Goal: Task Accomplishment & Management: Use online tool/utility

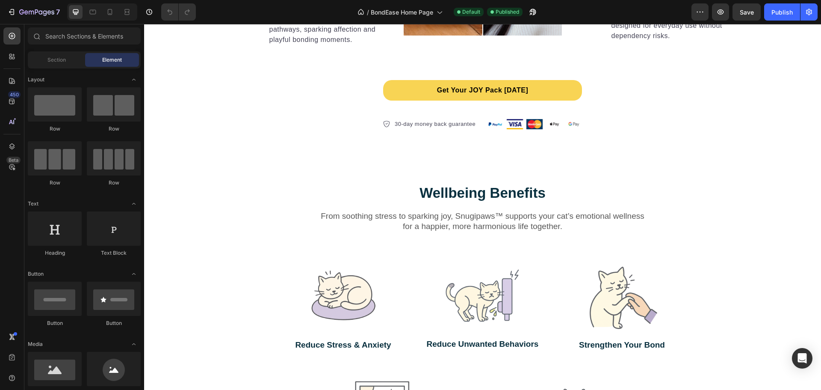
scroll to position [1626, 0]
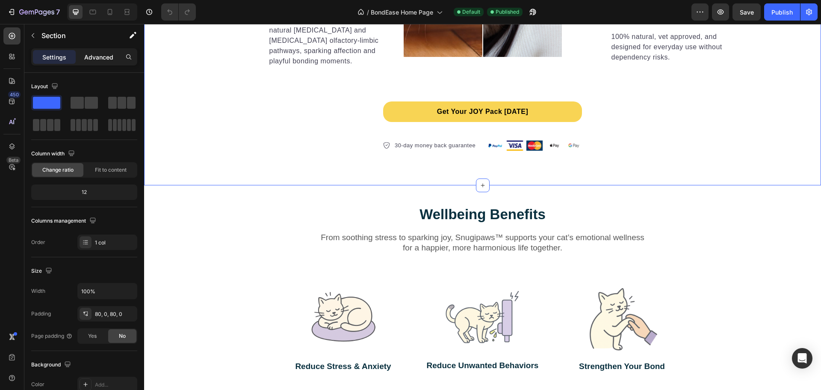
click at [102, 54] on p "Advanced" at bounding box center [98, 57] width 29 height 9
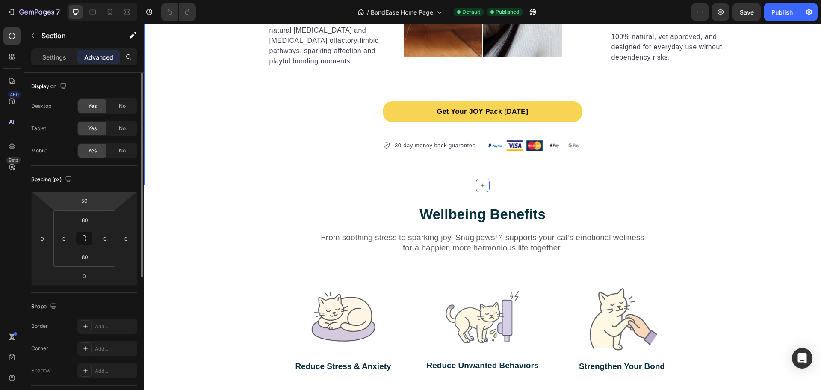
click at [95, 0] on html "7 Version history / BondEase Home Page Default Published Preview Save Publish 4…" at bounding box center [410, 0] width 821 height 0
click at [90, 219] on input "80" at bounding box center [84, 219] width 17 height 13
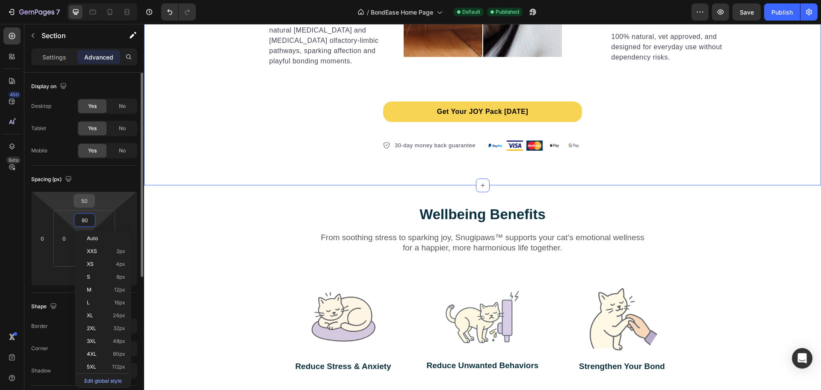
click at [94, 198] on div "50" at bounding box center [84, 201] width 21 height 14
click at [84, 200] on input "50" at bounding box center [84, 200] width 17 height 13
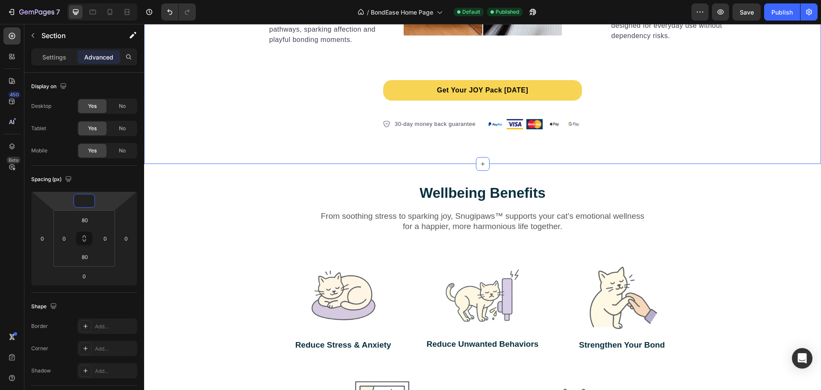
type input "0"
click at [734, 210] on div "Wellbeing Benefits Heading From soothing stress to sparking joy, Snugipaws™ sup…" at bounding box center [483, 335] width 664 height 304
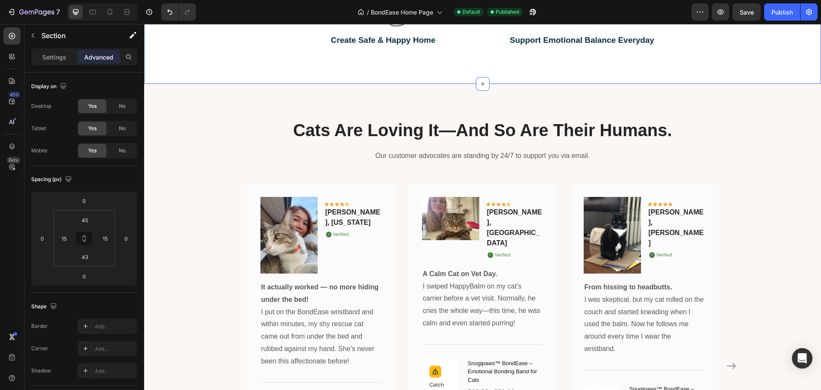
scroll to position [2096, 0]
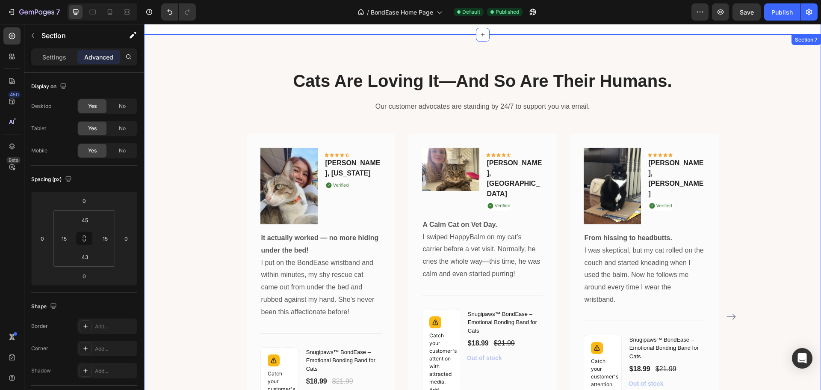
click at [783, 122] on div "Cats Are Loving It—And So Are Their Humans. Heading Our customer advocates are …" at bounding box center [483, 290] width 664 height 442
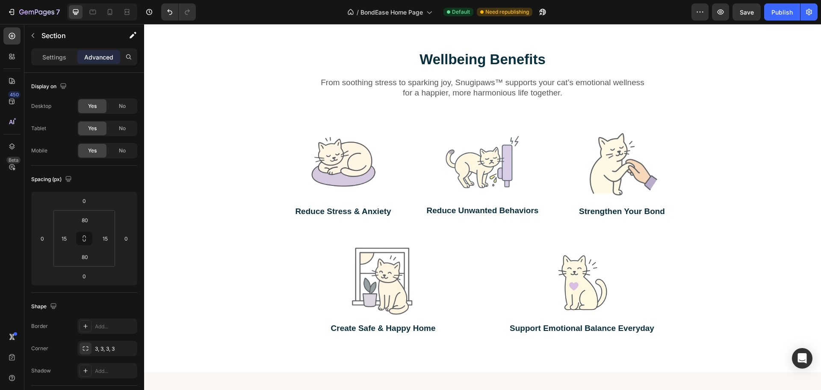
scroll to position [1668, 0]
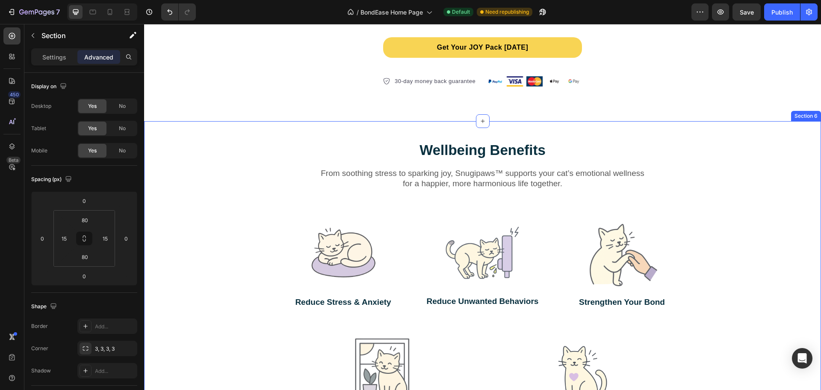
click at [757, 195] on div "Wellbeing Benefits Heading From soothing stress to sparking joy, Snugipaws™ sup…" at bounding box center [483, 292] width 664 height 304
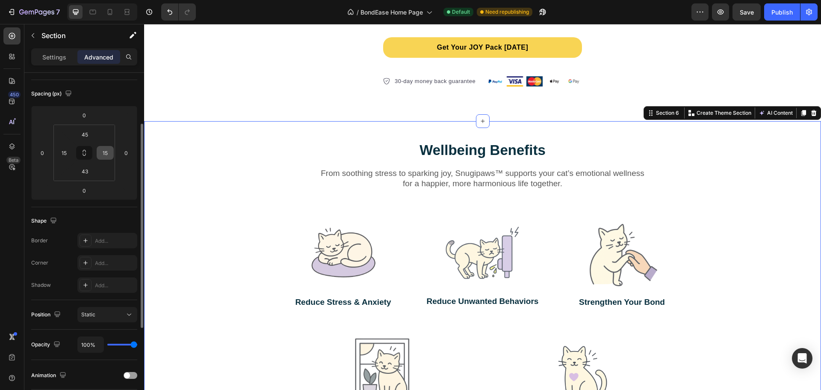
scroll to position [214, 0]
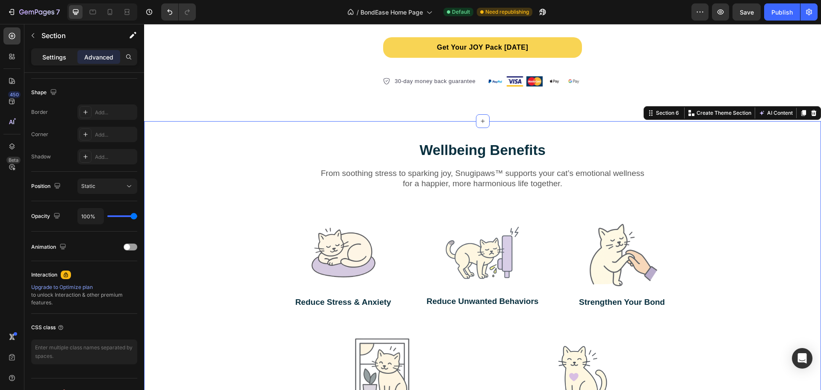
click at [56, 56] on p "Settings" at bounding box center [54, 57] width 24 height 9
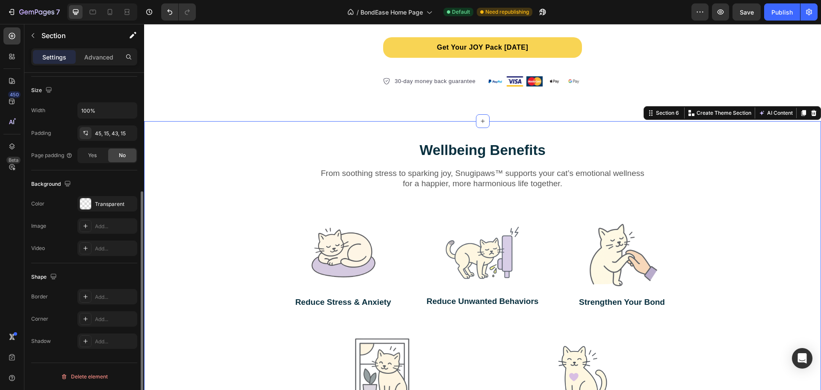
scroll to position [181, 0]
click at [86, 202] on div at bounding box center [85, 203] width 11 height 11
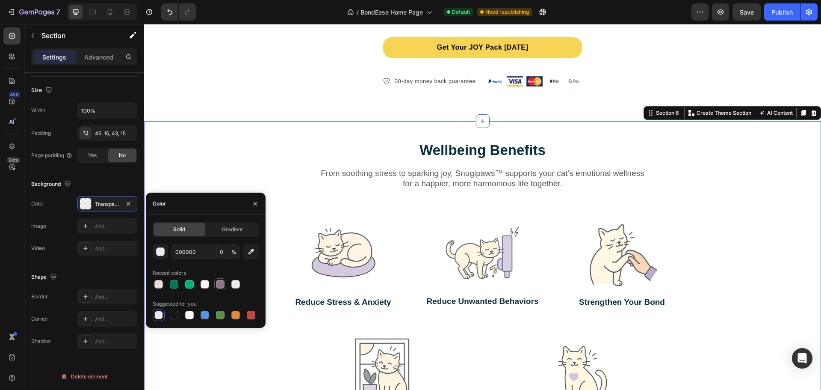
click at [219, 287] on div at bounding box center [220, 284] width 9 height 9
type input "8F7387"
type input "100"
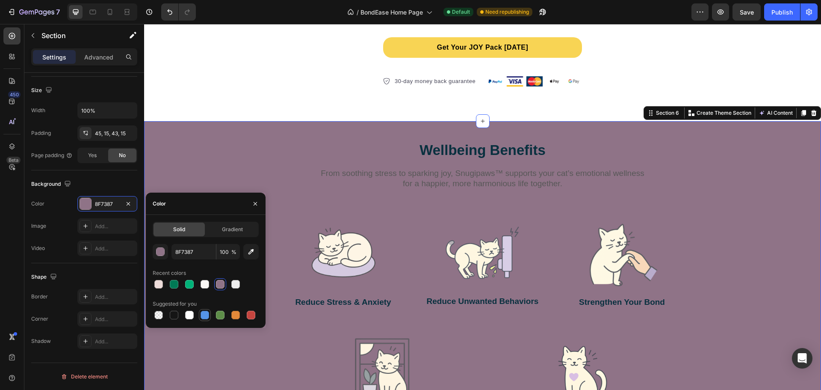
click at [202, 312] on div at bounding box center [205, 315] width 9 height 9
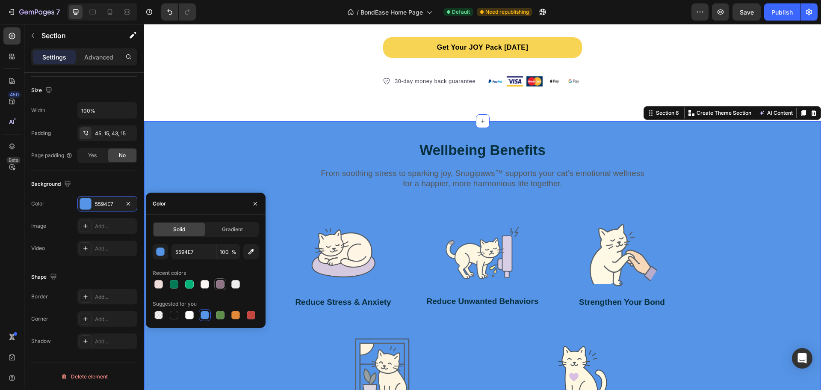
click at [216, 280] on div at bounding box center [220, 284] width 10 height 10
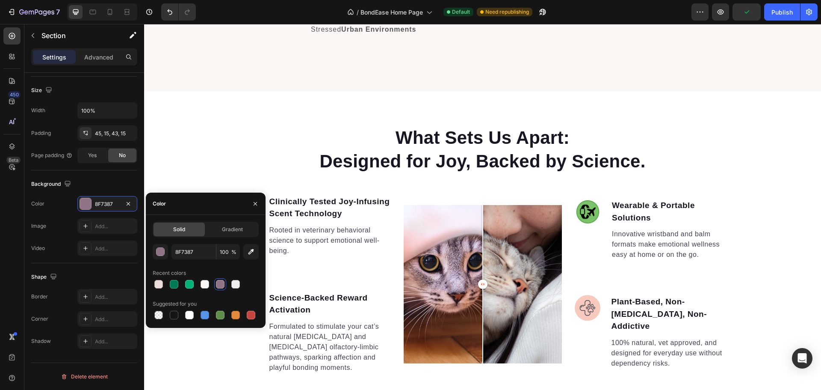
scroll to position [1454, 0]
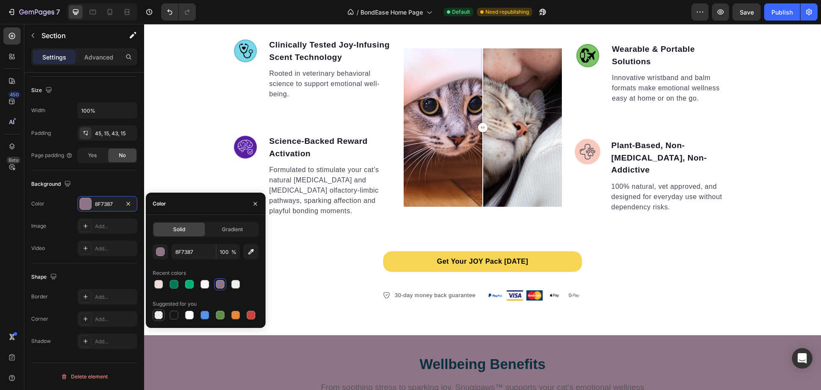
click at [161, 314] on div at bounding box center [158, 315] width 9 height 9
type input "000000"
type input "0"
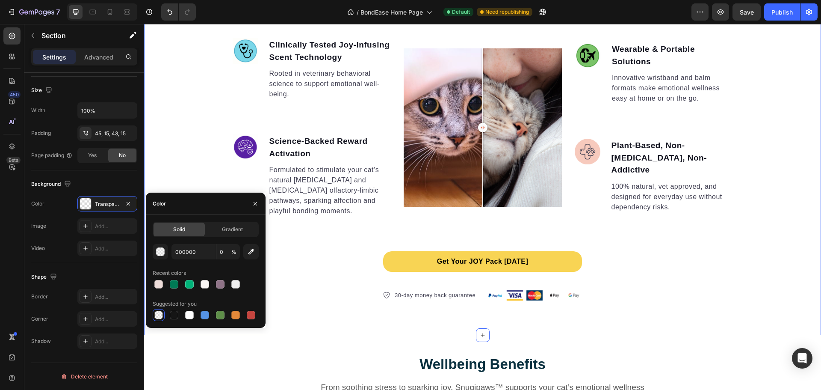
click at [318, 253] on div "What Sets Us Apart: Designed for Joy, Backed by Science. Heading Image Clinical…" at bounding box center [482, 135] width 677 height 332
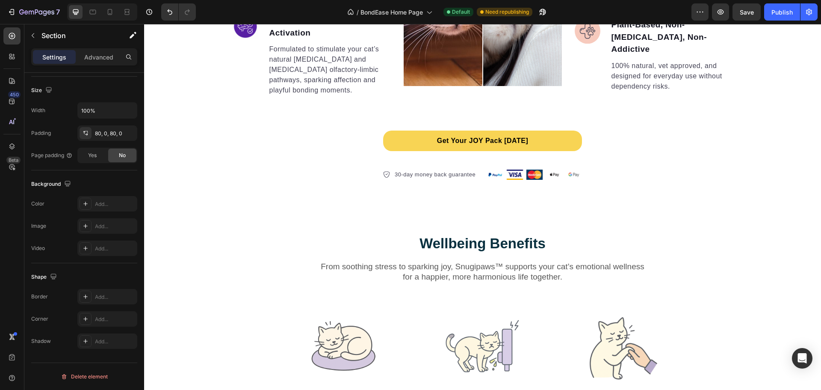
scroll to position [1326, 0]
click at [284, 137] on div "What Sets Us Apart: Designed for Joy, Backed by Science. Heading Image Clinical…" at bounding box center [482, 14] width 677 height 332
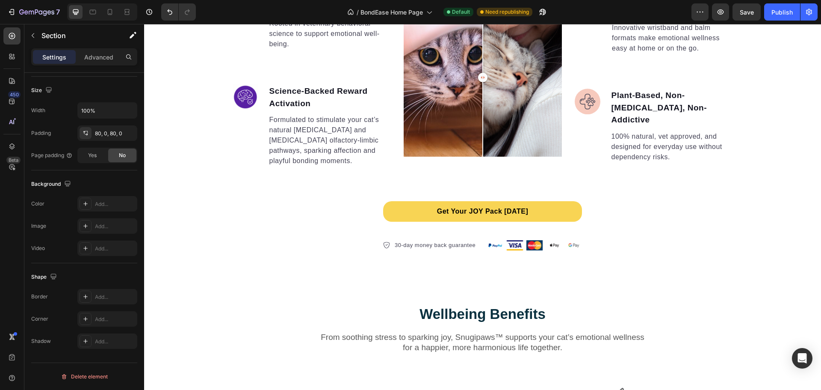
scroll to position [1198, 0]
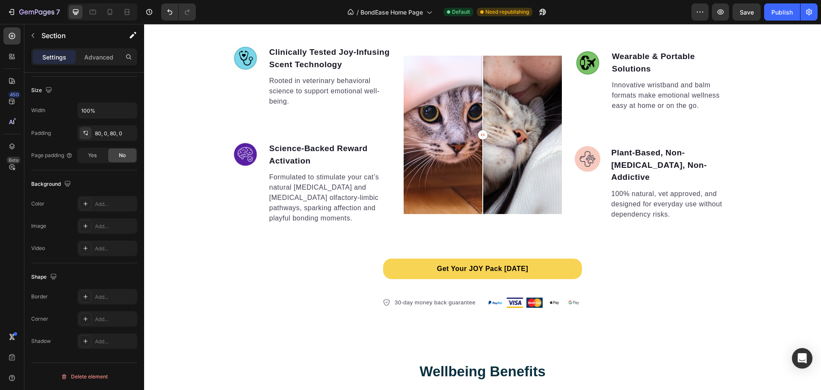
click at [177, 90] on div "What Sets Us Apart: Designed for Joy, Backed by Science. Heading Image Clinical…" at bounding box center [482, 142] width 677 height 332
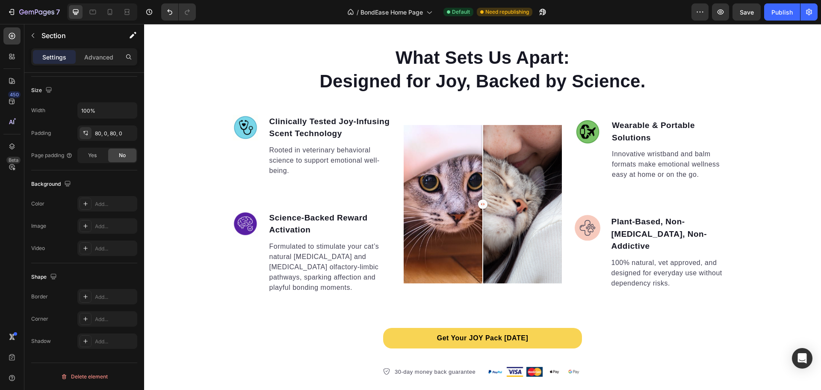
scroll to position [1069, 0]
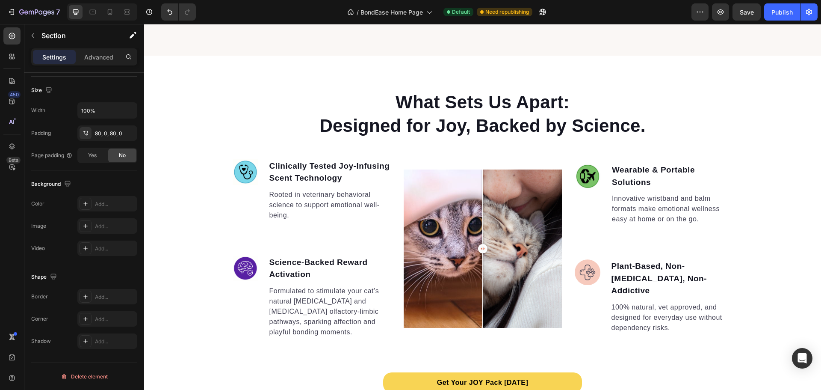
click at [669, 90] on div "What Sets Us Apart: Designed for Joy, Backed by Science. Heading Image Clinical…" at bounding box center [482, 256] width 677 height 400
click at [790, 107] on div "What Sets Us Apart: Designed for Joy, Backed by Science. Heading Image Clinical…" at bounding box center [482, 256] width 677 height 332
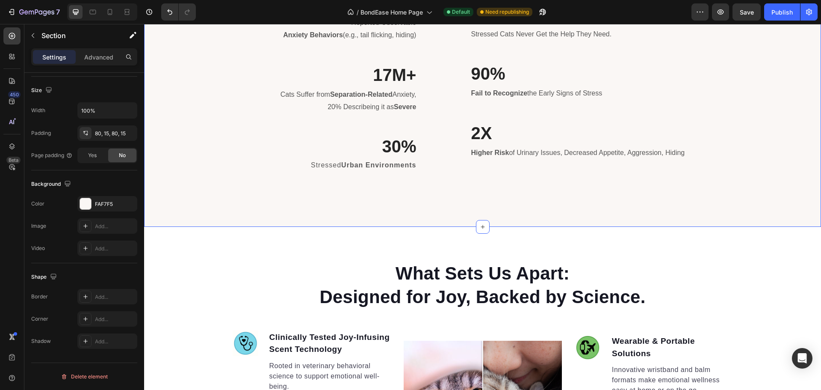
click at [738, 178] on div "Is Your Cat Missing Out on Happiness? The Overlooked Side of Feline Emotional H…" at bounding box center [483, 51] width 664 height 320
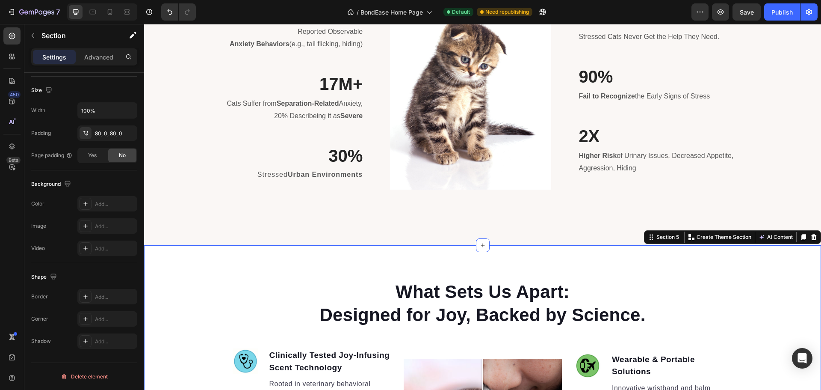
click at [81, 201] on div at bounding box center [86, 204] width 12 height 12
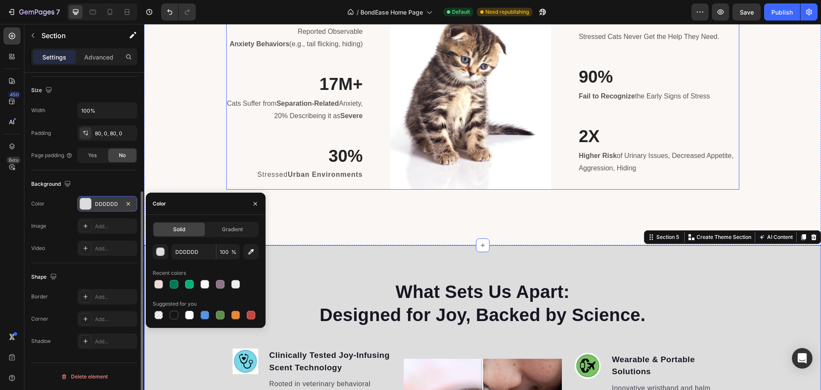
scroll to position [1069, 0]
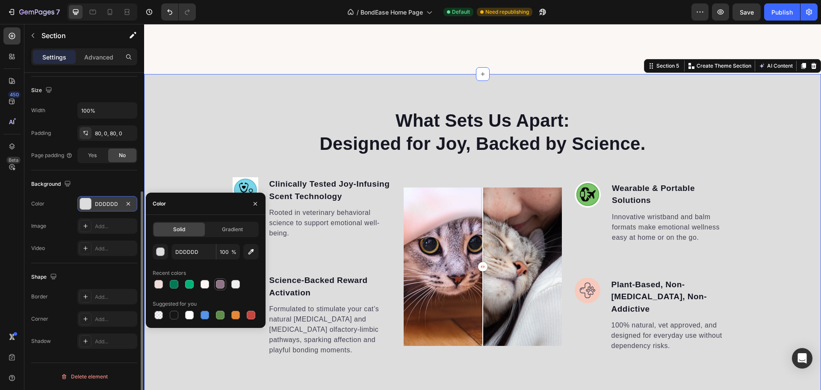
click at [219, 286] on div at bounding box center [220, 284] width 9 height 9
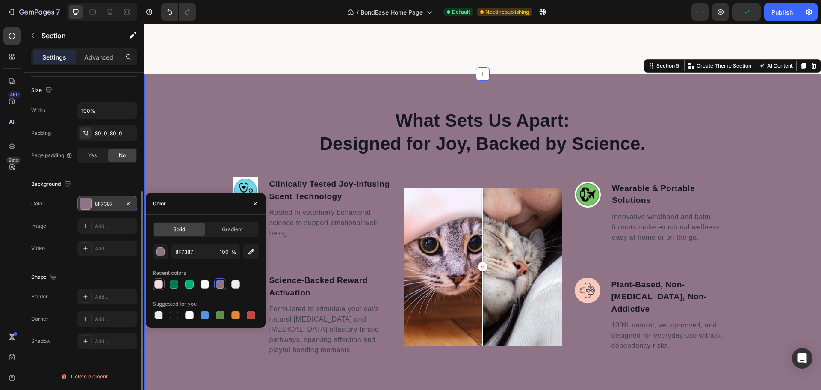
click at [157, 285] on div at bounding box center [158, 284] width 9 height 9
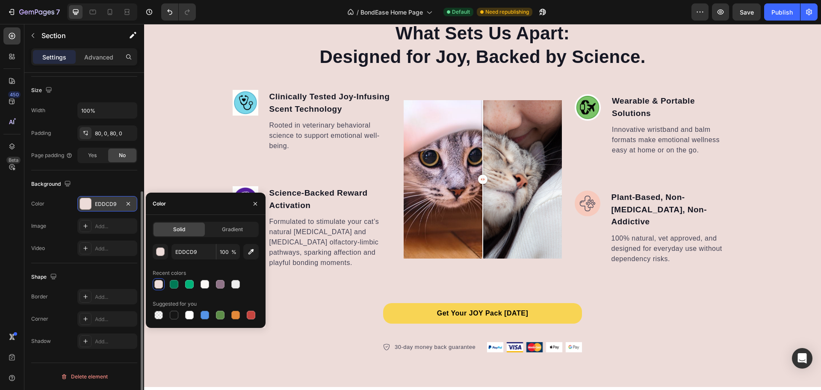
scroll to position [1412, 0]
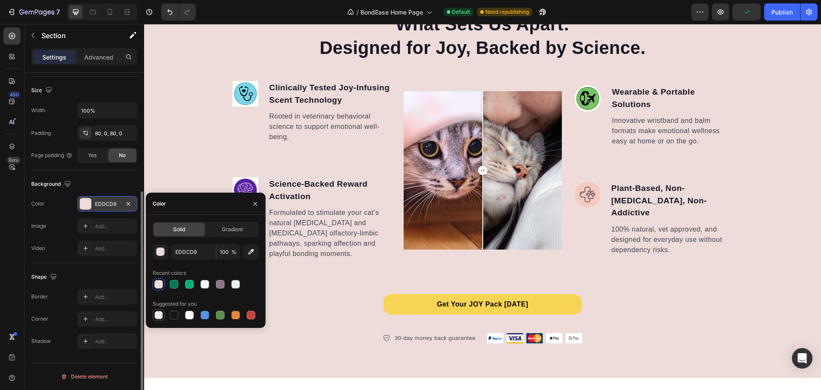
click at [159, 312] on div at bounding box center [158, 315] width 9 height 9
type input "000000"
type input "0"
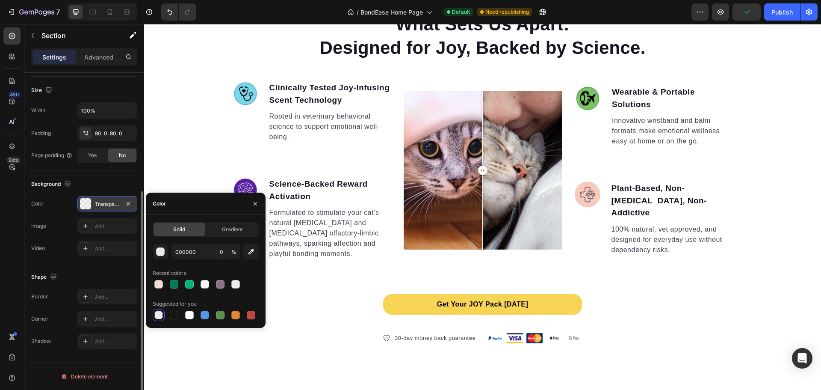
click at [169, 151] on div "What Sets Us Apart: Designed for Joy, Backed by Science. Heading Image Clinical…" at bounding box center [482, 178] width 677 height 332
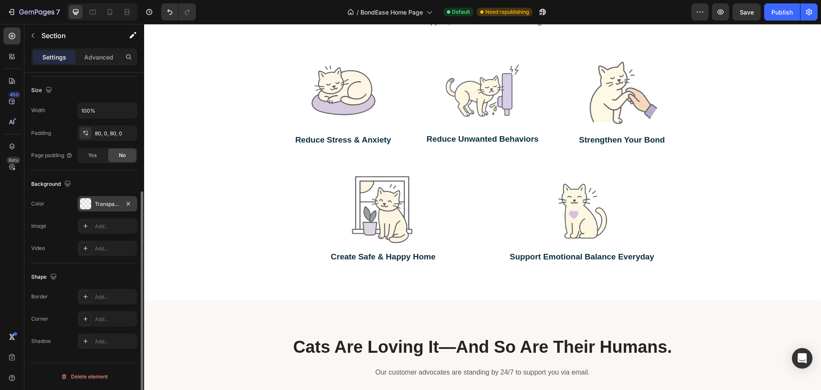
scroll to position [2002, 0]
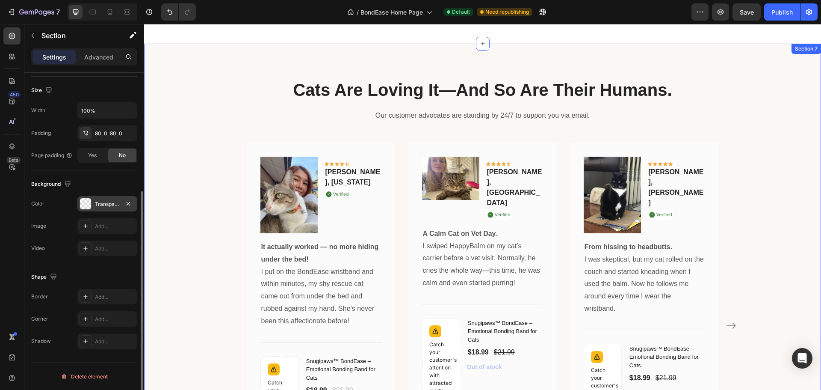
click at [354, 57] on div "Cats Are Loving It—And So Are Their Humans. Heading Our customer advocates are …" at bounding box center [482, 299] width 677 height 510
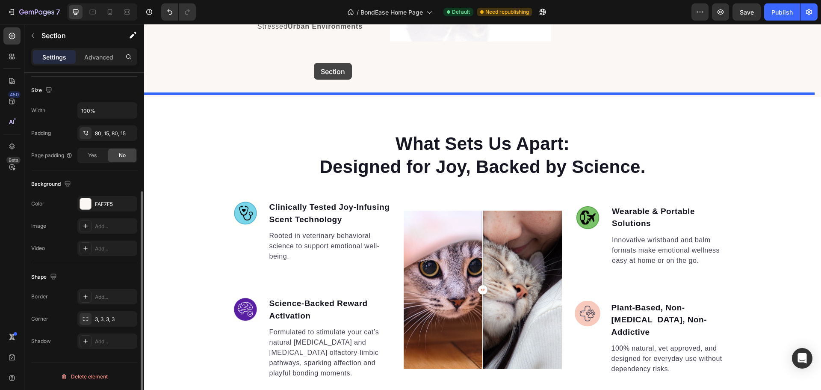
scroll to position [1205, 0]
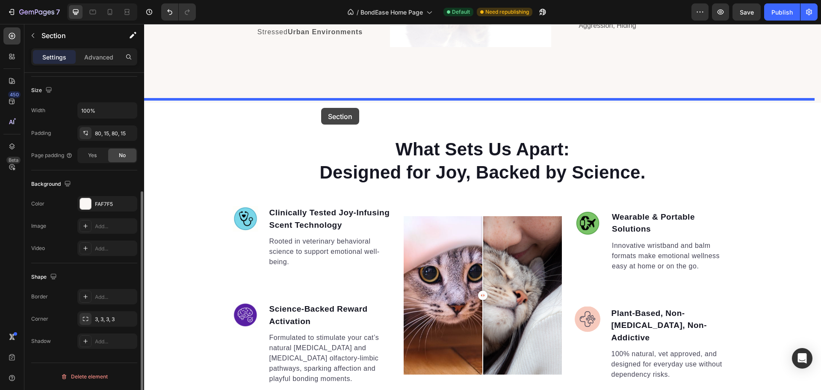
drag, startPoint x: 302, startPoint y: 65, endPoint x: 321, endPoint y: 111, distance: 49.9
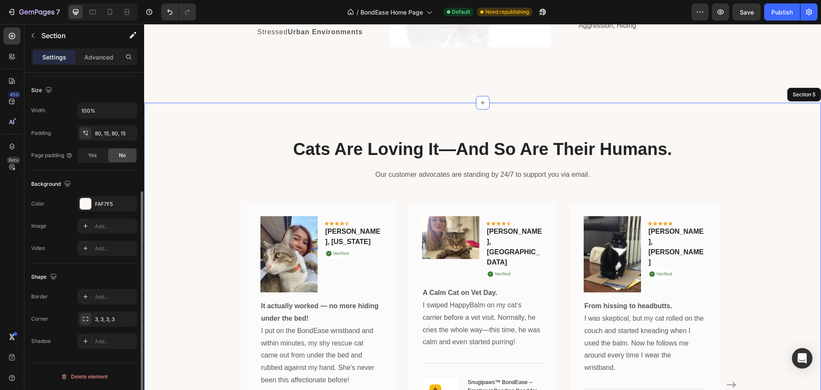
click at [797, 170] on div "Cats Are Loving It—And So Are Their Humans. Heading Our customer advocates are …" at bounding box center [483, 358] width 664 height 442
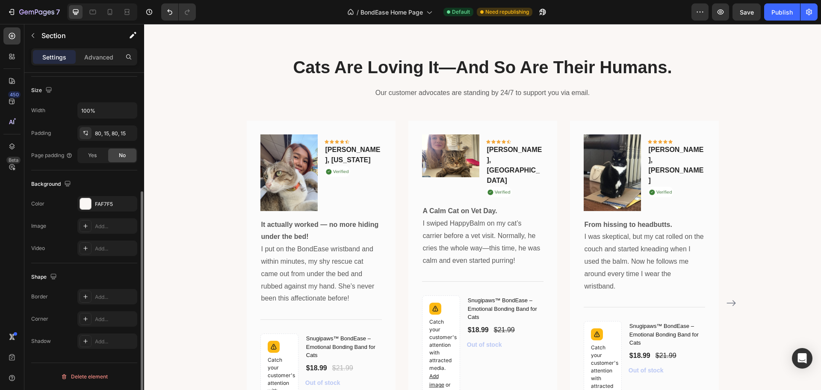
scroll to position [948, 0]
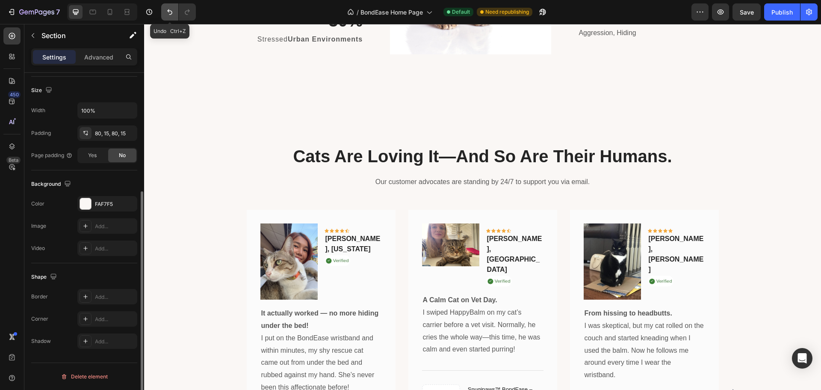
drag, startPoint x: 172, startPoint y: 12, endPoint x: 70, endPoint y: 6, distance: 102.4
click at [172, 12] on icon "Undo/Redo" at bounding box center [170, 12] width 9 height 9
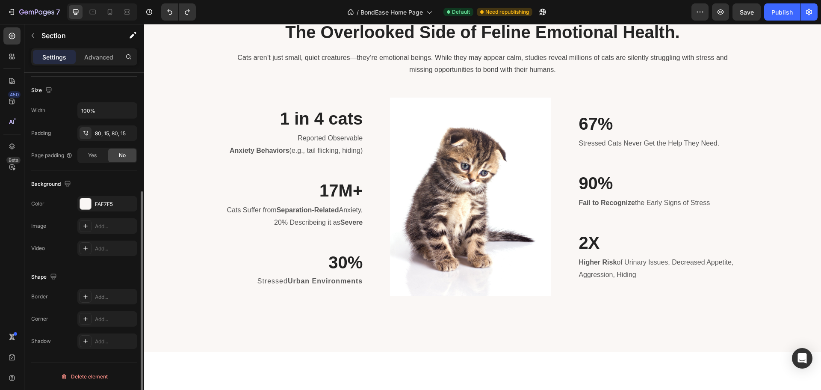
scroll to position [1084, 0]
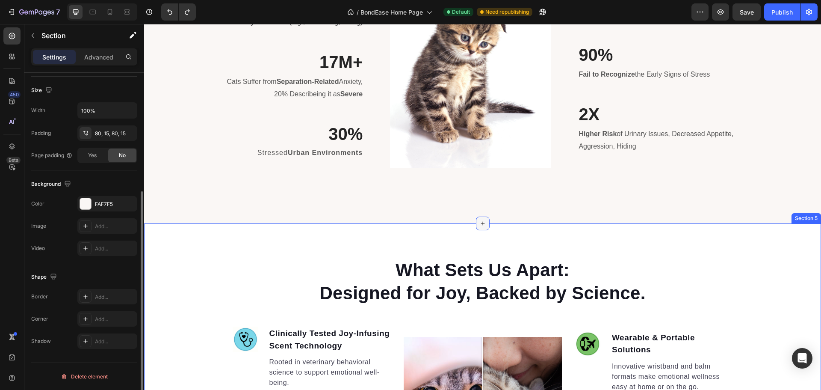
click at [483, 221] on icon at bounding box center [483, 223] width 7 height 7
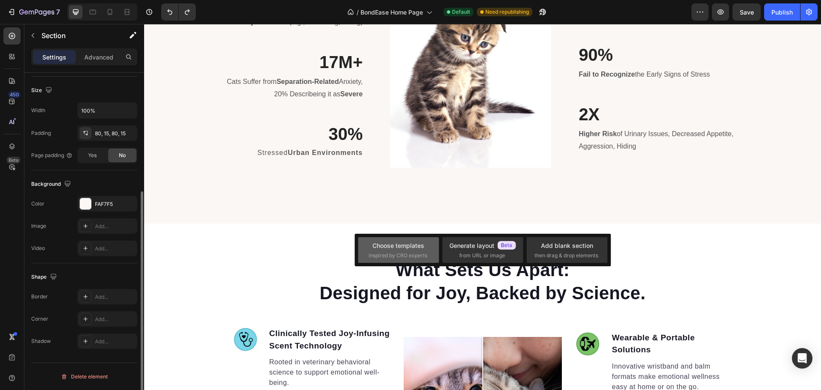
click at [401, 252] on span "inspired by CRO experts" at bounding box center [398, 256] width 59 height 8
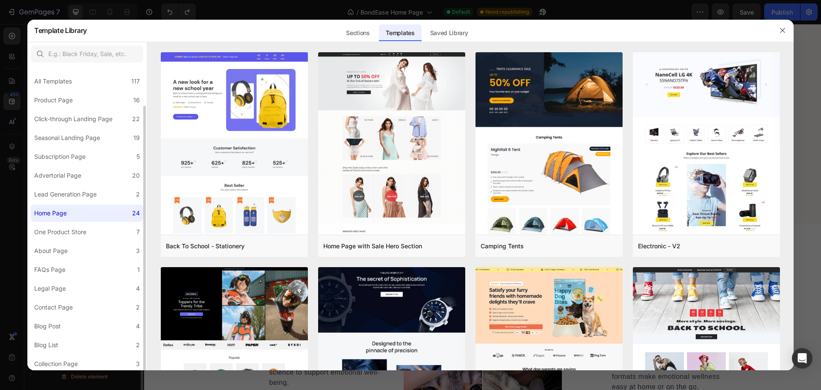
scroll to position [21, 0]
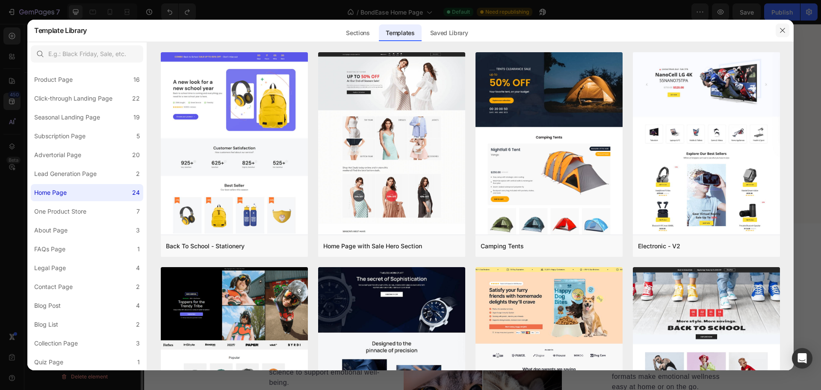
click at [784, 33] on icon "button" at bounding box center [782, 30] width 7 height 7
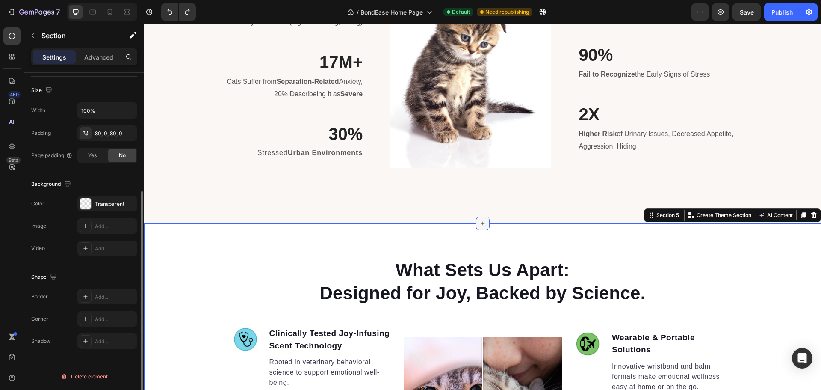
click at [476, 219] on div at bounding box center [483, 223] width 14 height 14
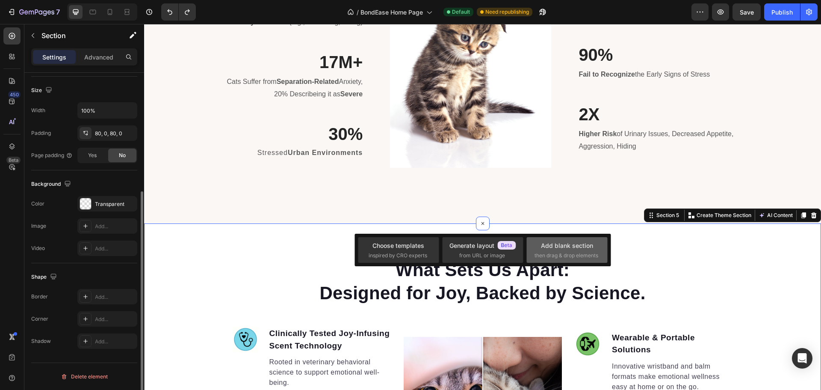
click at [564, 246] on div "Add blank section" at bounding box center [567, 245] width 52 height 9
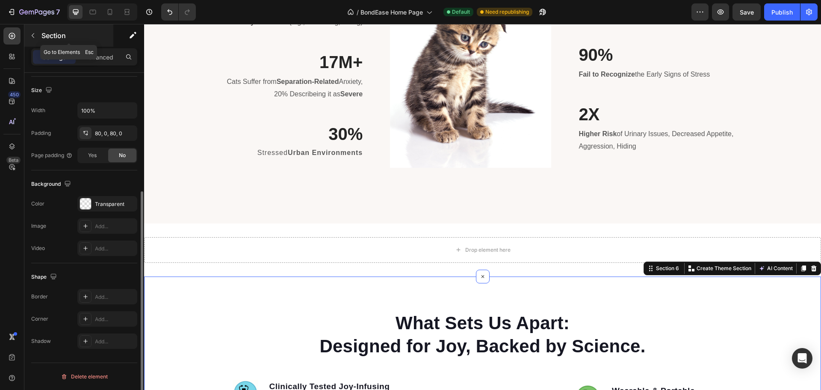
click at [35, 33] on icon "button" at bounding box center [33, 35] width 7 height 7
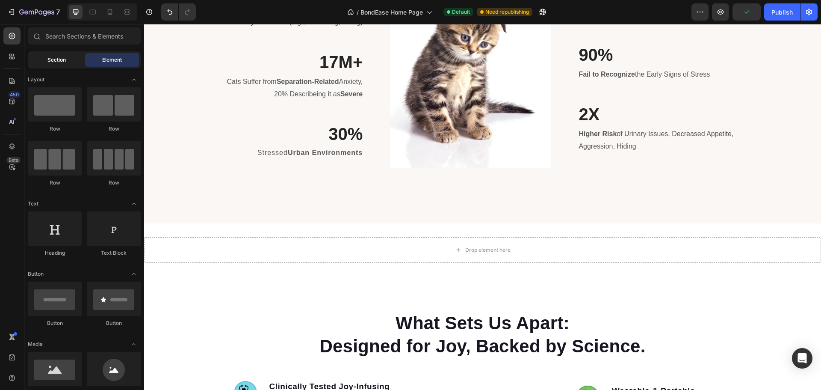
click at [55, 57] on span "Section" at bounding box center [56, 60] width 18 height 8
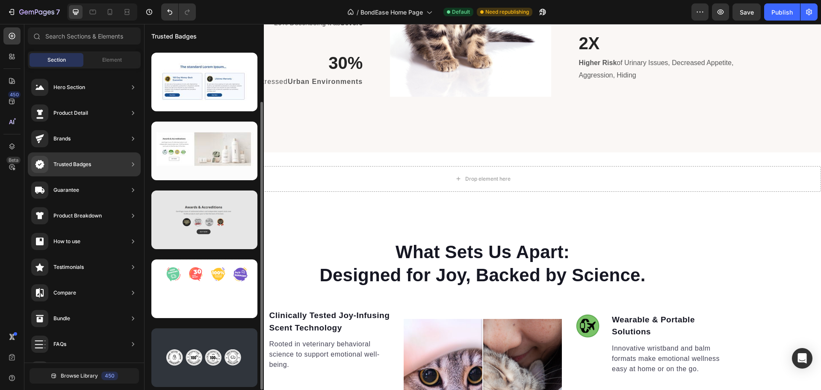
scroll to position [0, 0]
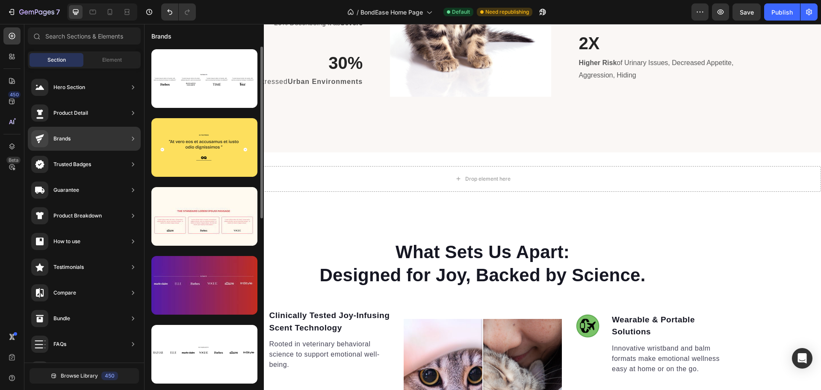
click at [209, 293] on div at bounding box center [204, 285] width 106 height 59
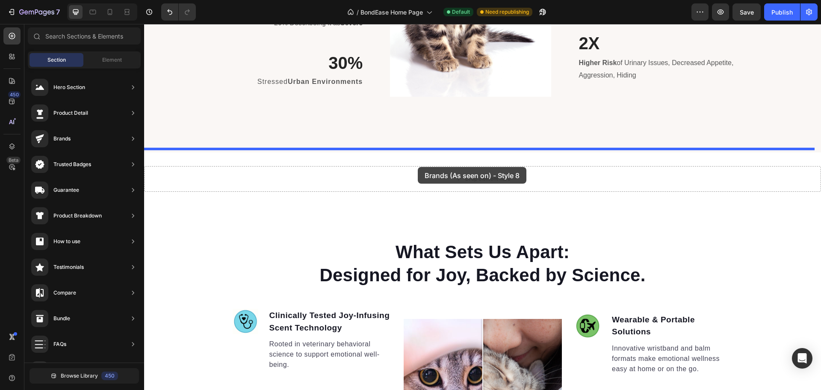
drag, startPoint x: 353, startPoint y: 317, endPoint x: 418, endPoint y: 167, distance: 163.2
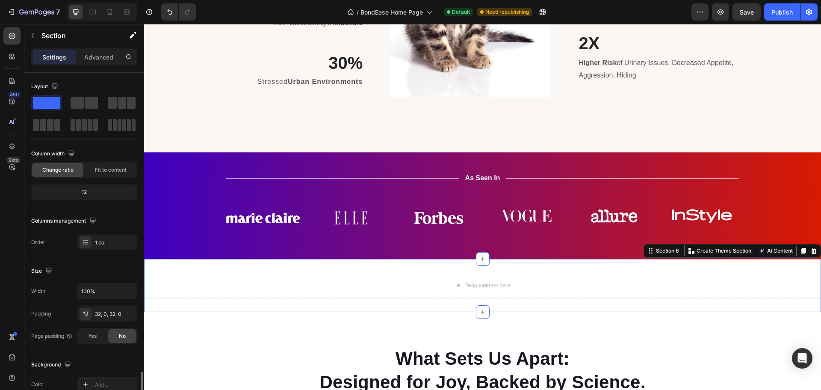
click at [580, 265] on div "Drop element here Section 6 Create Theme Section AI Content Write with GemAI Wh…" at bounding box center [482, 285] width 677 height 53
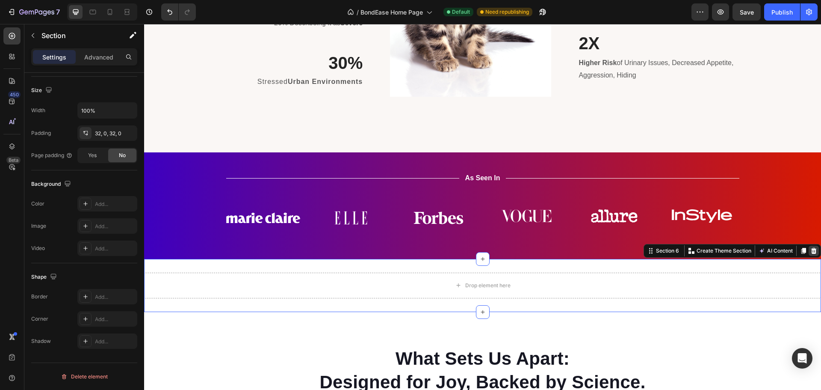
click at [811, 247] on icon at bounding box center [814, 250] width 7 height 7
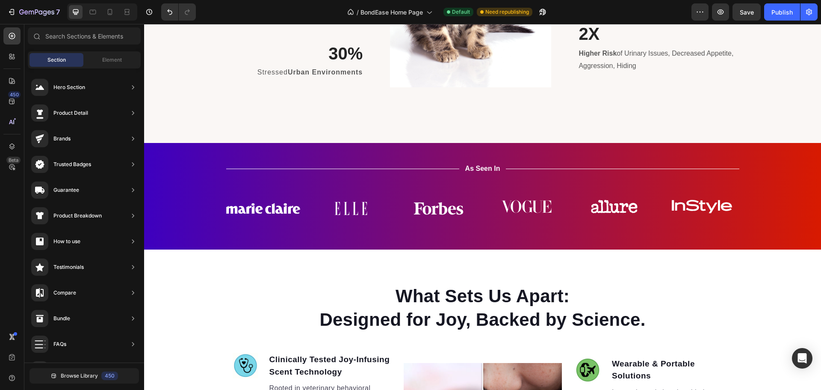
scroll to position [1326, 0]
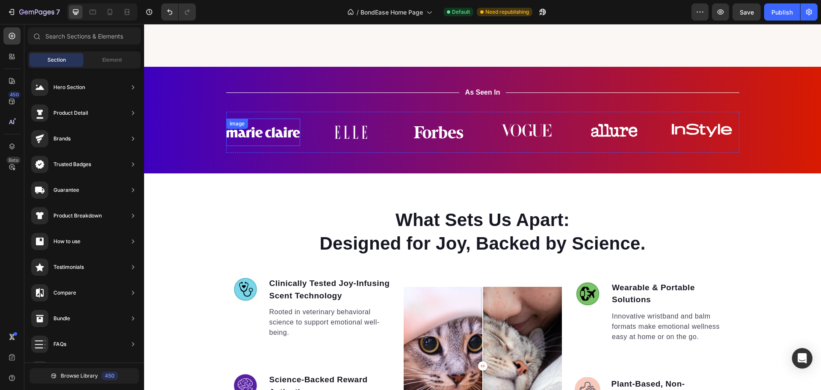
click at [262, 129] on img at bounding box center [263, 131] width 74 height 27
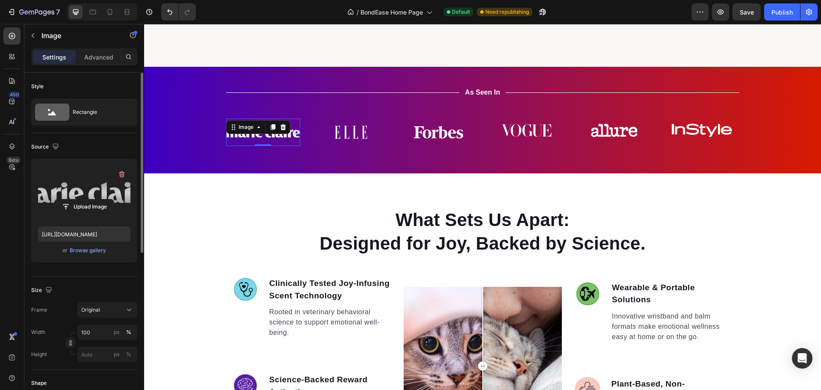
click at [73, 198] on label at bounding box center [84, 193] width 92 height 54
click at [73, 199] on input "file" at bounding box center [84, 206] width 59 height 15
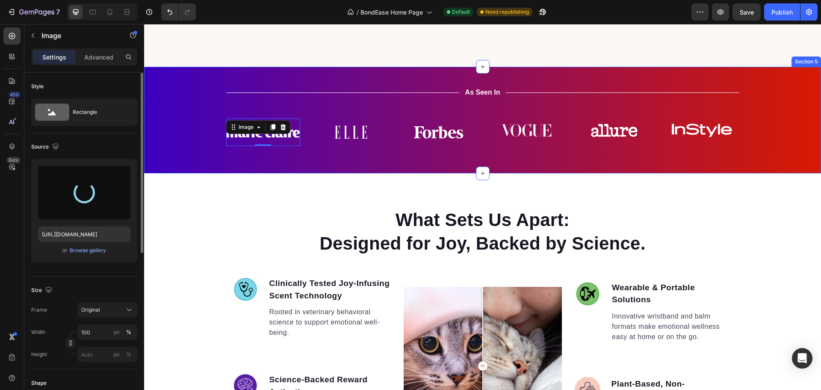
type input "[URL][DOMAIN_NAME]"
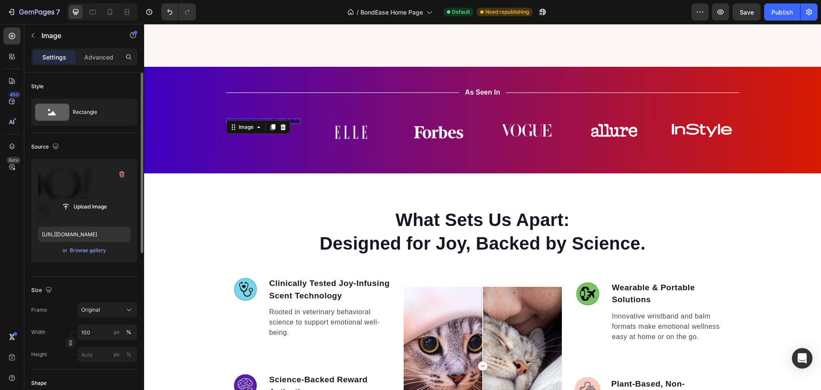
click at [292, 118] on img at bounding box center [263, 120] width 74 height 5
click at [280, 125] on icon at bounding box center [283, 127] width 6 height 6
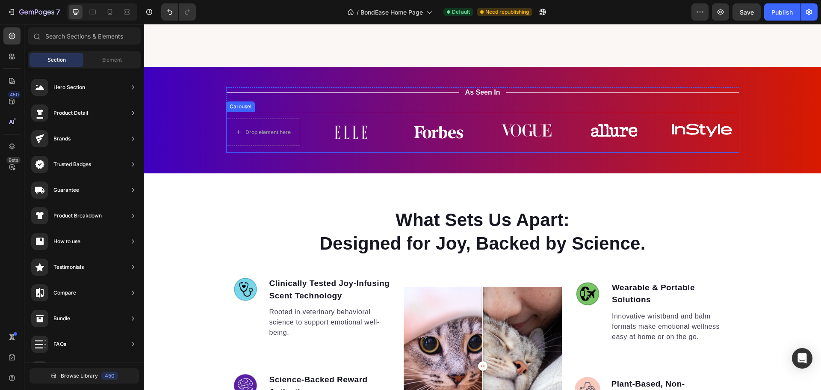
click at [302, 113] on div "Drop element here Image Image Image Image Image Carousel" at bounding box center [482, 132] width 513 height 41
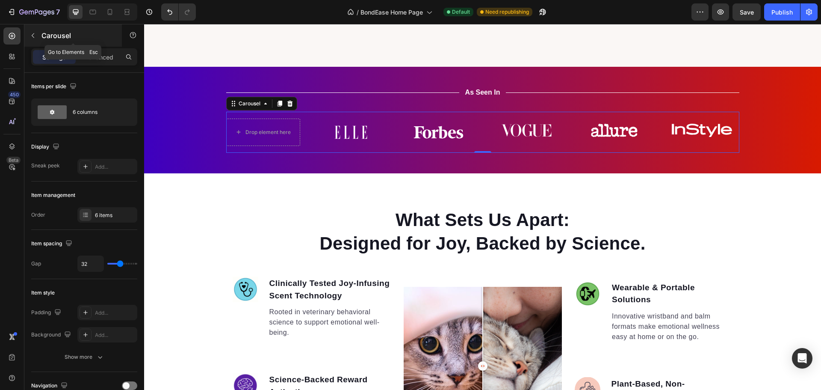
click at [30, 36] on icon "button" at bounding box center [33, 35] width 7 height 7
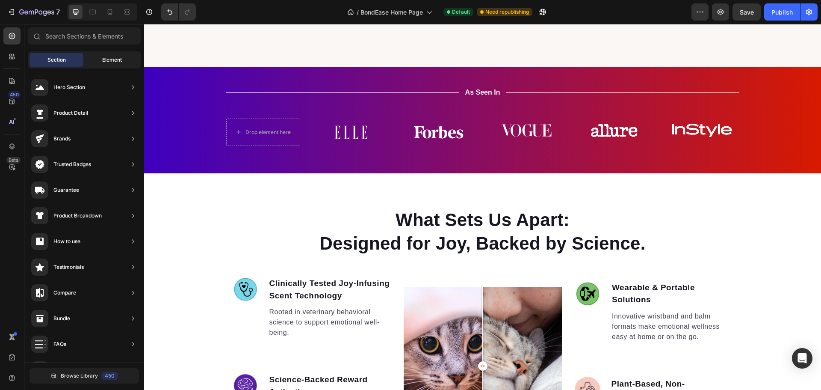
click at [102, 62] on span "Element" at bounding box center [112, 60] width 20 height 8
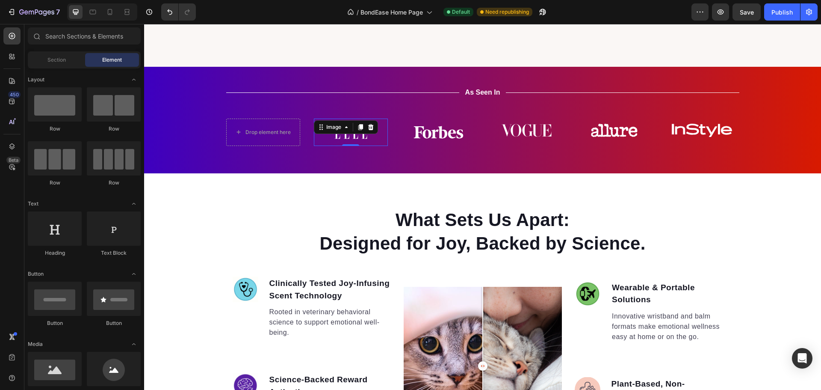
click at [314, 127] on div "Image 0" at bounding box center [351, 131] width 74 height 27
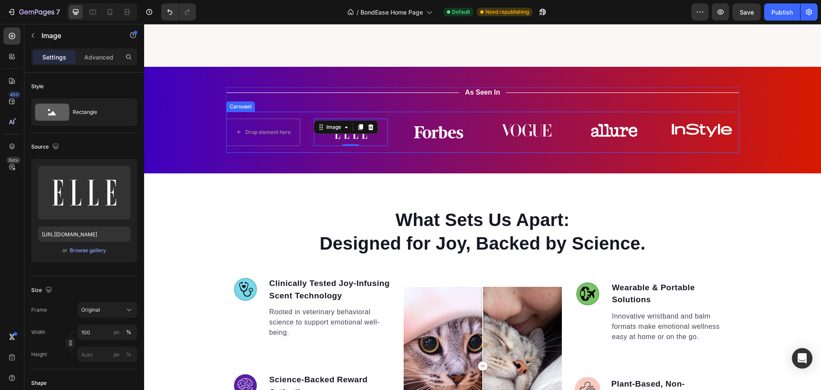
click at [400, 112] on div "Drop element here Image 0 Image Image Image Image Carousel" at bounding box center [482, 132] width 513 height 41
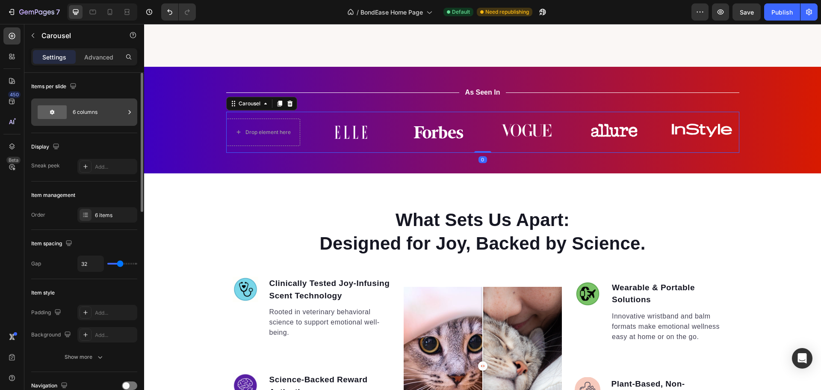
click at [66, 114] on div at bounding box center [52, 112] width 29 height 14
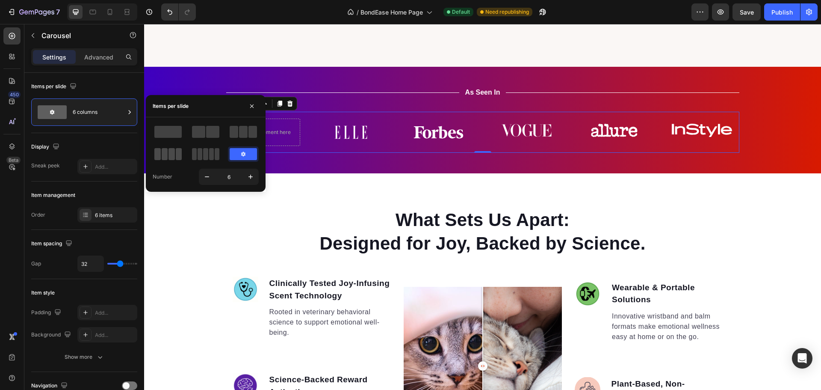
click at [171, 151] on span at bounding box center [172, 154] width 6 height 12
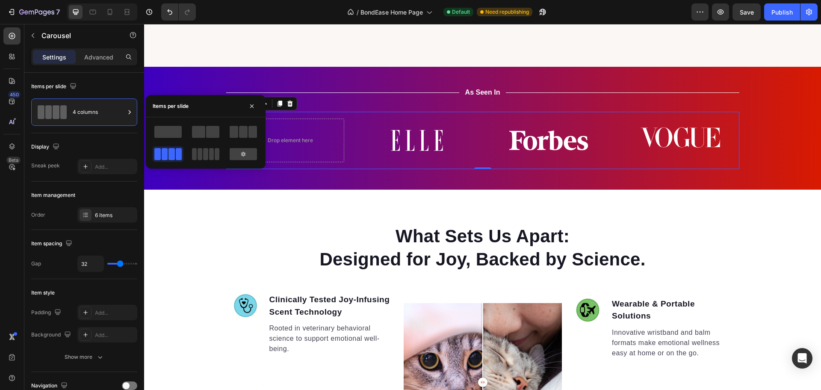
click at [311, 136] on div "Drop element here" at bounding box center [285, 140] width 69 height 14
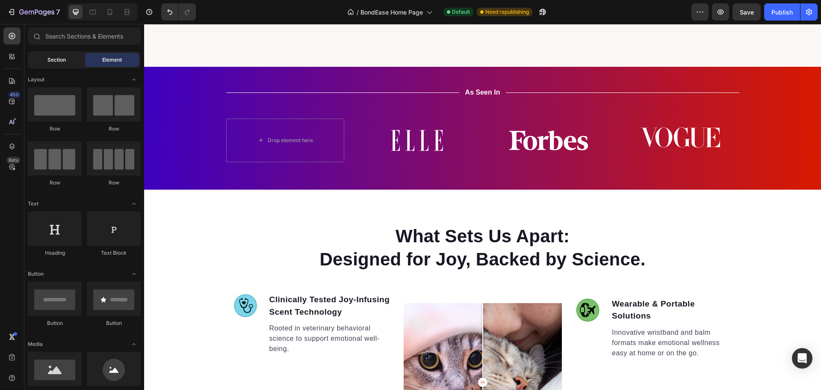
click at [55, 62] on span "Section" at bounding box center [56, 60] width 18 height 8
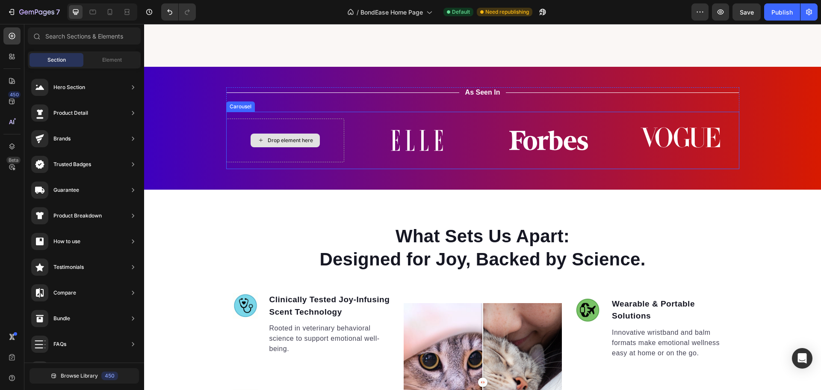
click at [285, 137] on div "Drop element here" at bounding box center [290, 140] width 45 height 7
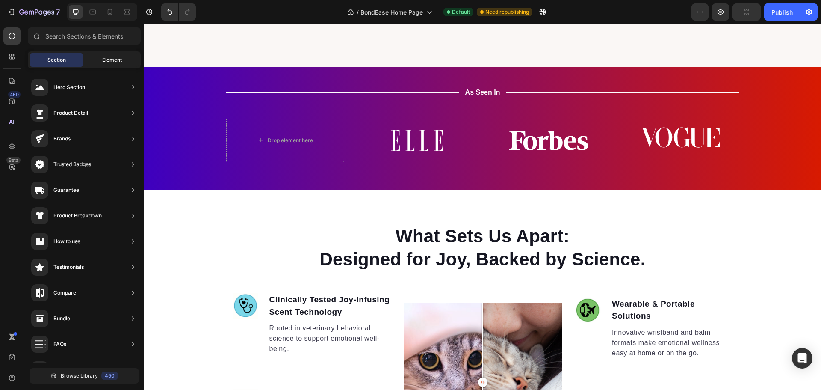
click at [107, 56] on div "Element" at bounding box center [112, 60] width 54 height 14
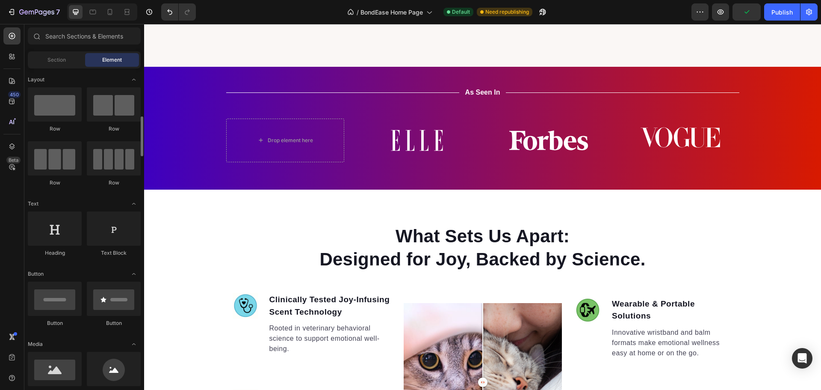
scroll to position [43, 0]
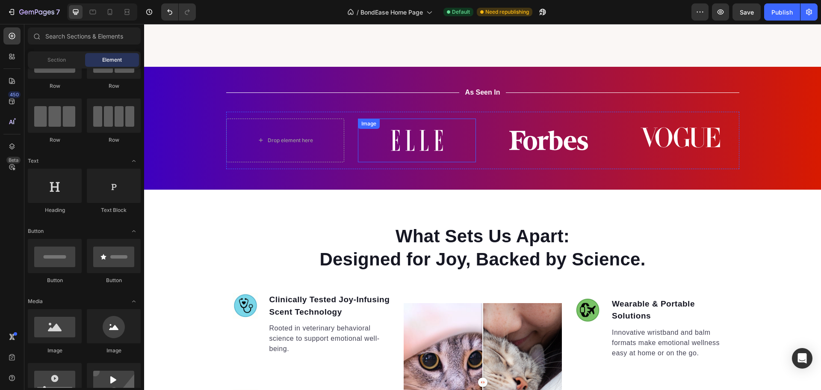
click at [423, 130] on img at bounding box center [417, 140] width 118 height 44
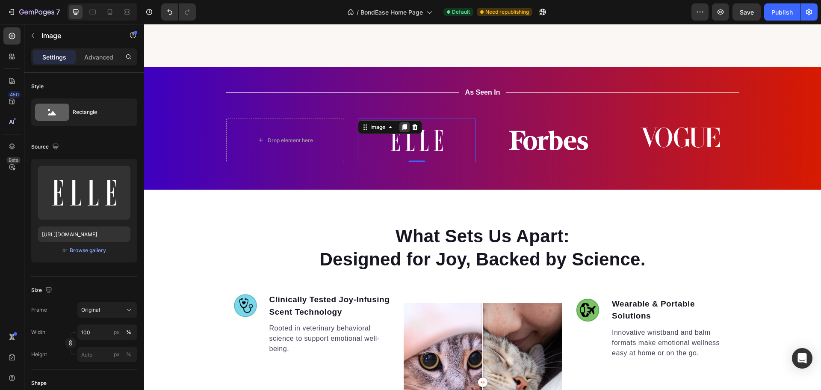
click at [401, 124] on icon at bounding box center [404, 127] width 7 height 7
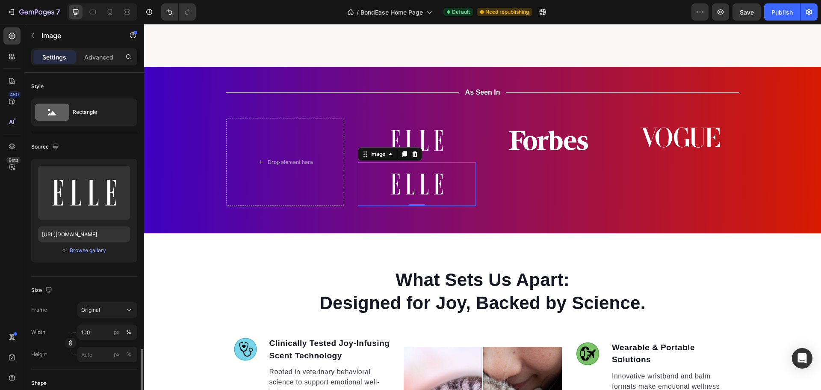
scroll to position [181, 0]
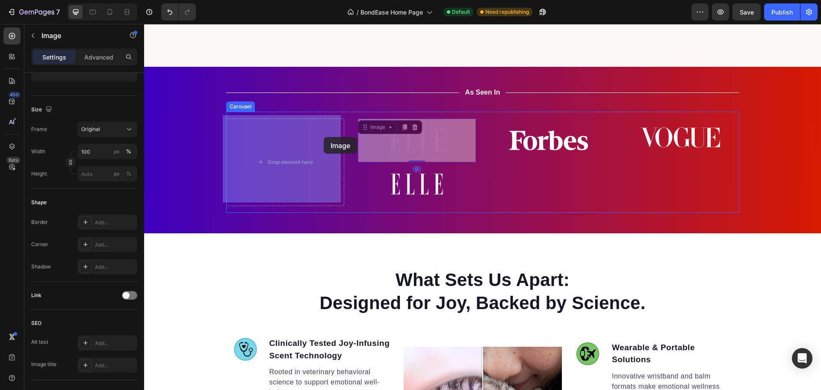
drag, startPoint x: 415, startPoint y: 132, endPoint x: 332, endPoint y: 136, distance: 82.2
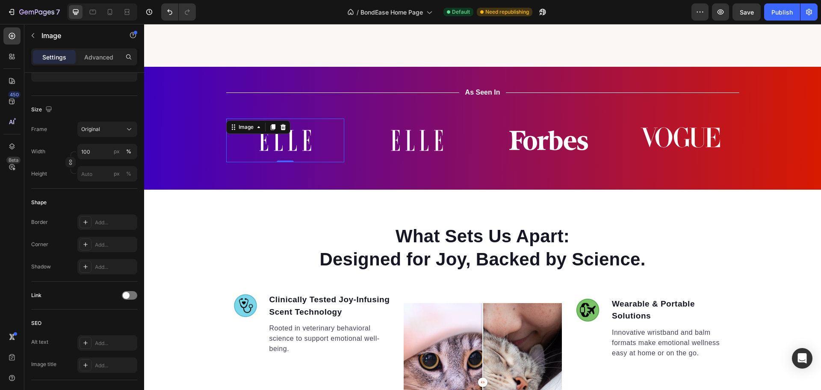
click at [274, 141] on img at bounding box center [285, 140] width 118 height 44
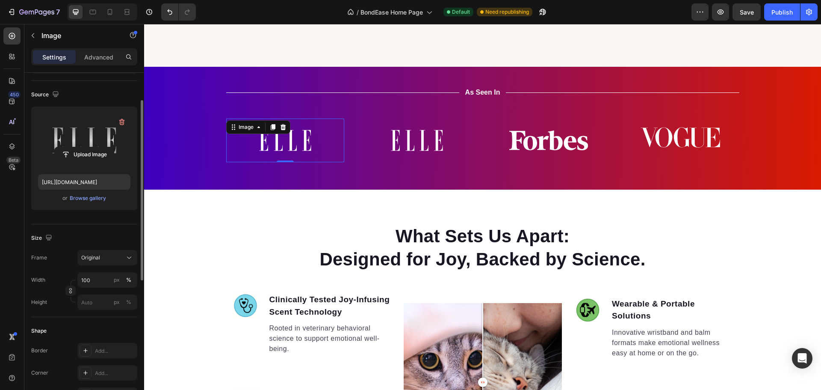
click at [106, 140] on label at bounding box center [84, 140] width 92 height 54
click at [106, 147] on input "file" at bounding box center [84, 154] width 59 height 15
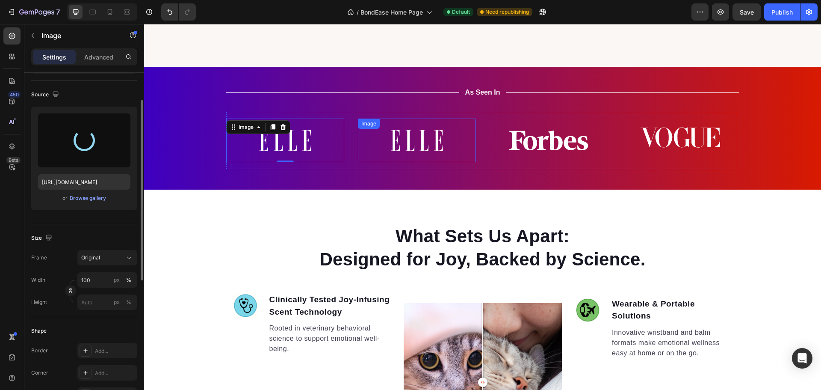
type input "[URL][DOMAIN_NAME]"
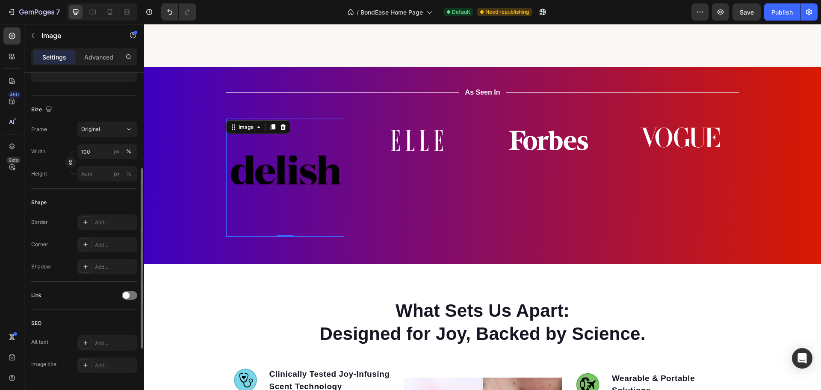
scroll to position [305, 0]
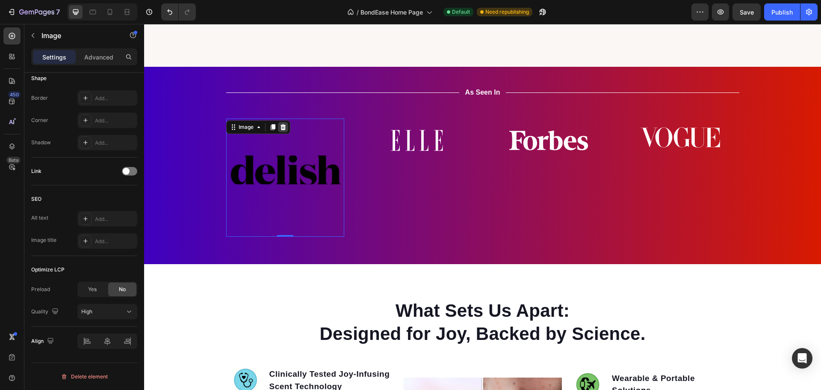
click at [281, 125] on icon at bounding box center [283, 127] width 7 height 7
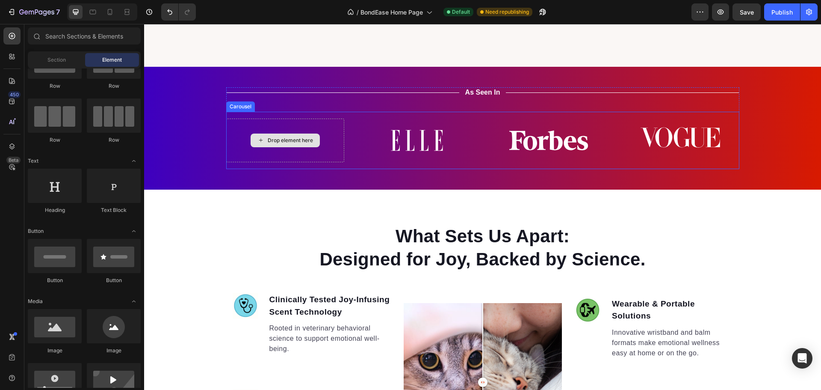
click at [275, 138] on div "Drop element here" at bounding box center [290, 140] width 45 height 7
click at [393, 138] on img at bounding box center [417, 140] width 118 height 44
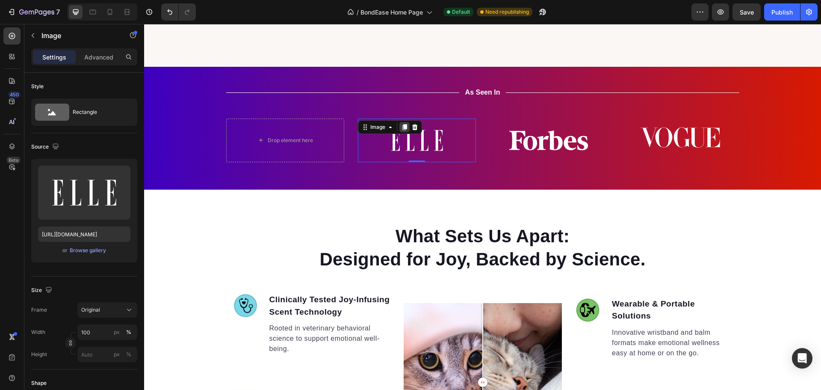
click at [402, 124] on icon at bounding box center [404, 127] width 5 height 6
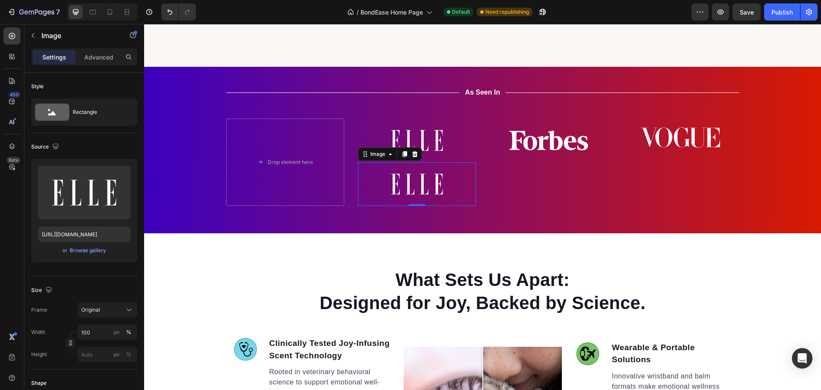
scroll to position [245, 0]
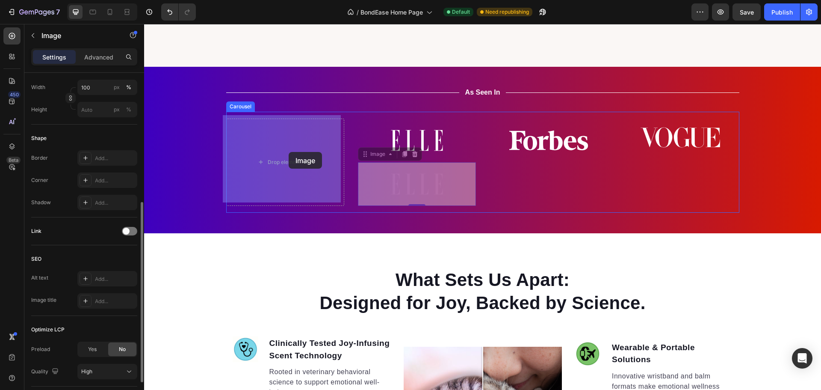
drag, startPoint x: 394, startPoint y: 175, endPoint x: 284, endPoint y: 151, distance: 112.4
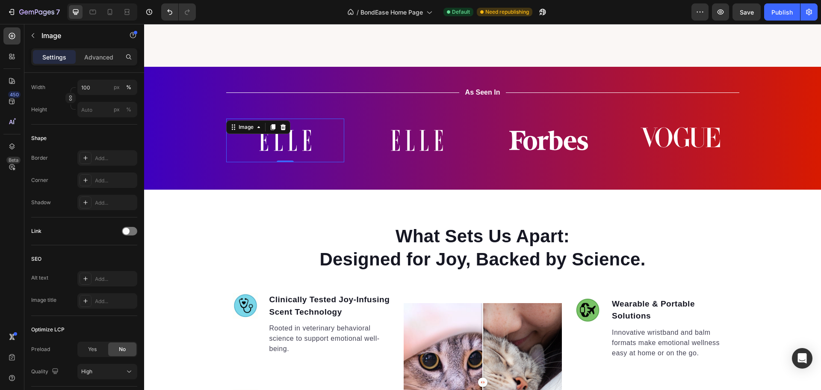
click at [273, 139] on img at bounding box center [285, 140] width 118 height 44
click at [275, 138] on img at bounding box center [285, 140] width 118 height 44
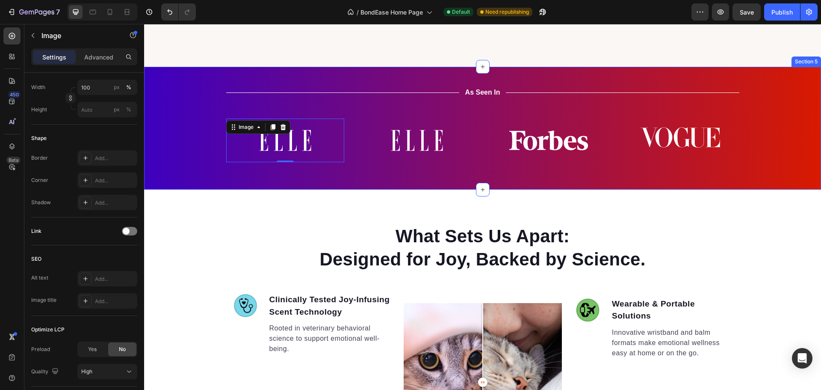
click at [371, 190] on div "What Sets Us Apart: Designed for Joy, Backed by Science. Heading Image Clinical…" at bounding box center [482, 390] width 677 height 400
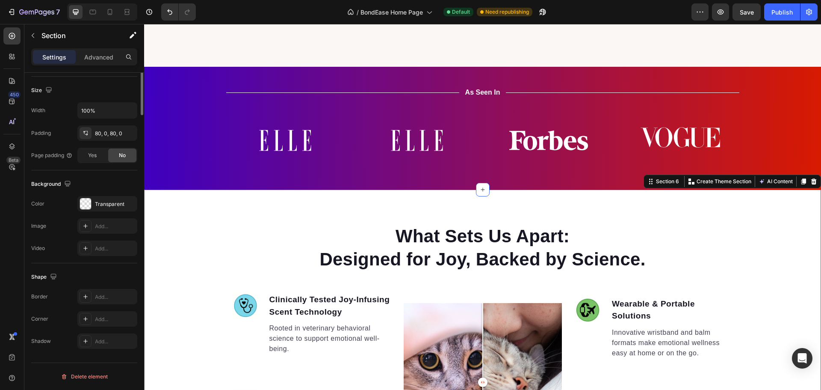
scroll to position [0, 0]
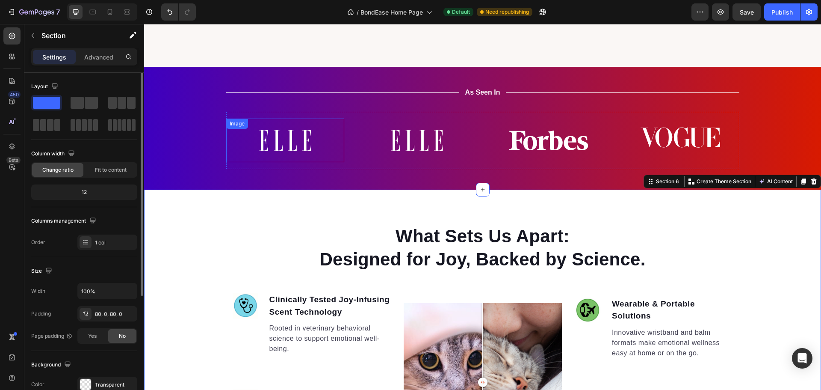
click at [294, 134] on img at bounding box center [285, 140] width 118 height 44
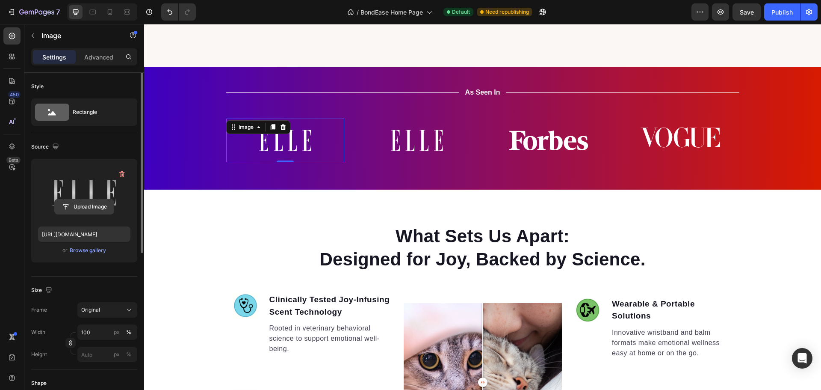
click at [67, 205] on input "file" at bounding box center [84, 206] width 59 height 15
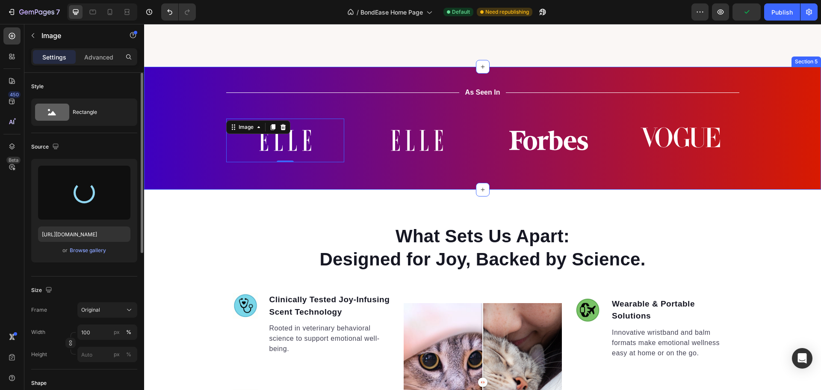
type input "[URL][DOMAIN_NAME]"
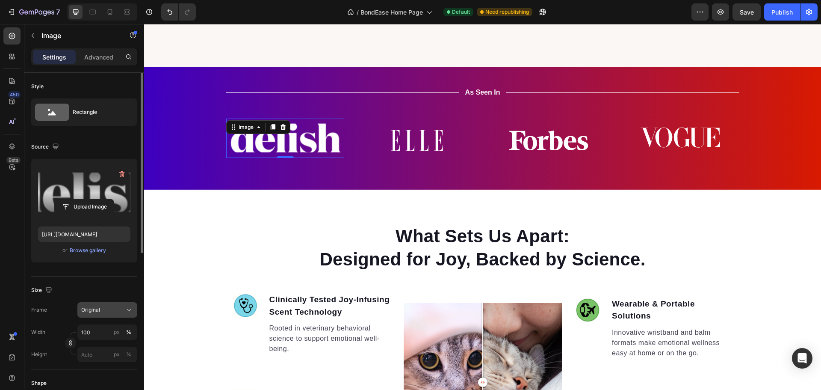
click at [108, 308] on div "Original" at bounding box center [102, 310] width 42 height 8
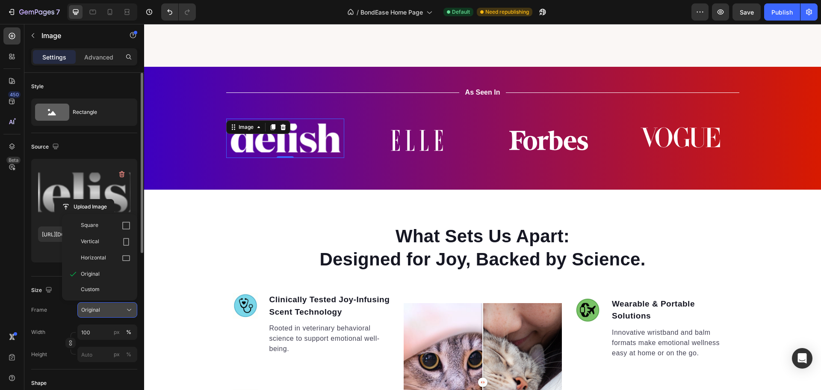
click at [108, 308] on div "Original" at bounding box center [102, 310] width 42 height 8
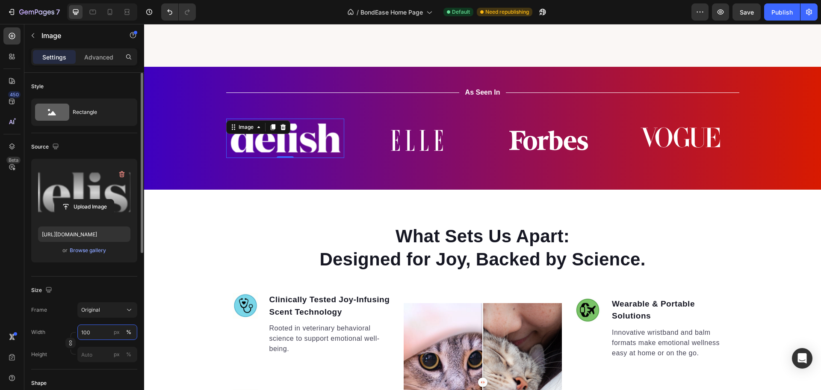
click at [96, 338] on input "100" at bounding box center [107, 331] width 60 height 15
click at [116, 309] on div "Original" at bounding box center [102, 310] width 42 height 8
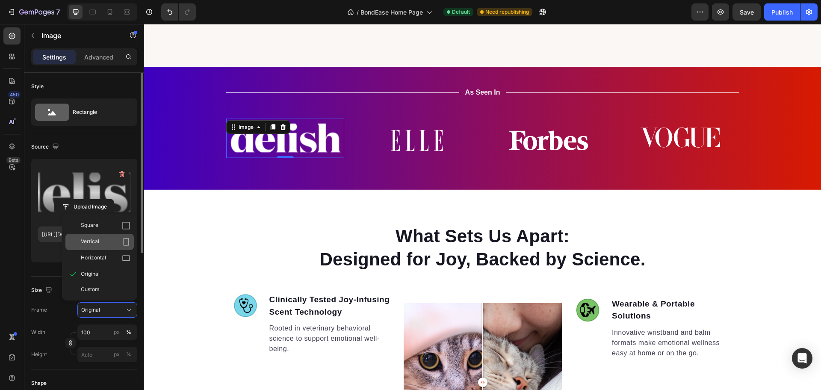
click at [106, 240] on div "Vertical" at bounding box center [106, 241] width 50 height 9
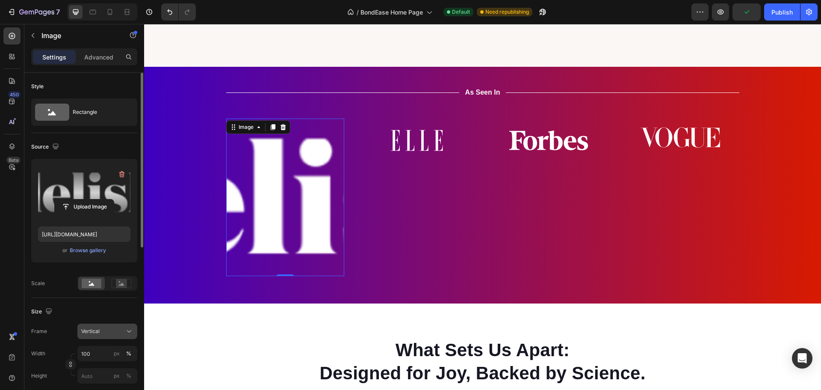
click at [103, 335] on div "Vertical" at bounding box center [102, 331] width 42 height 8
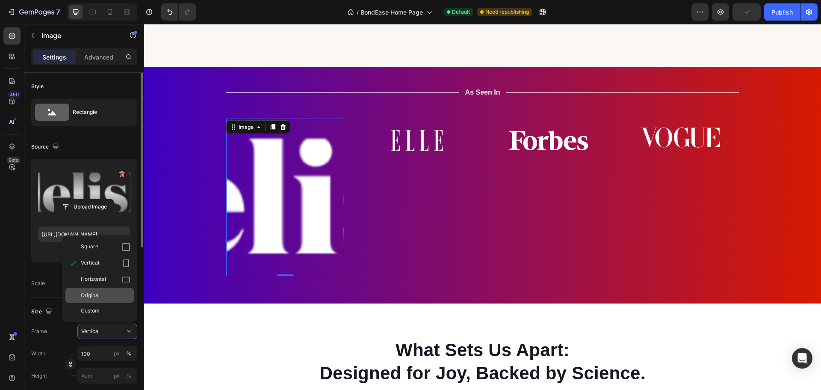
click at [95, 296] on span "Original" at bounding box center [90, 295] width 19 height 8
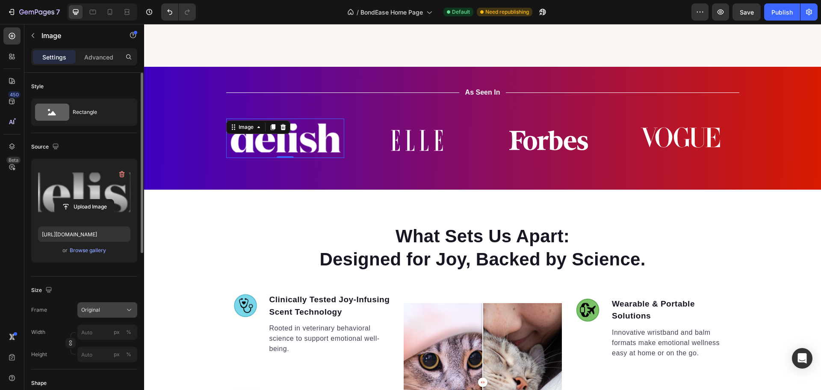
click at [98, 309] on span "Original" at bounding box center [90, 310] width 19 height 8
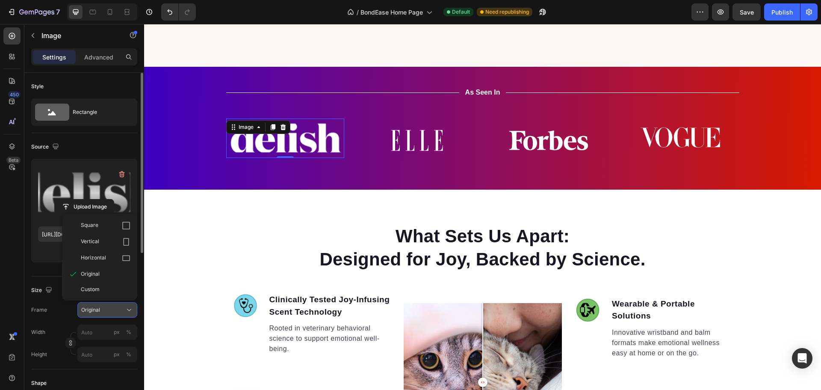
click at [98, 309] on span "Original" at bounding box center [90, 310] width 19 height 8
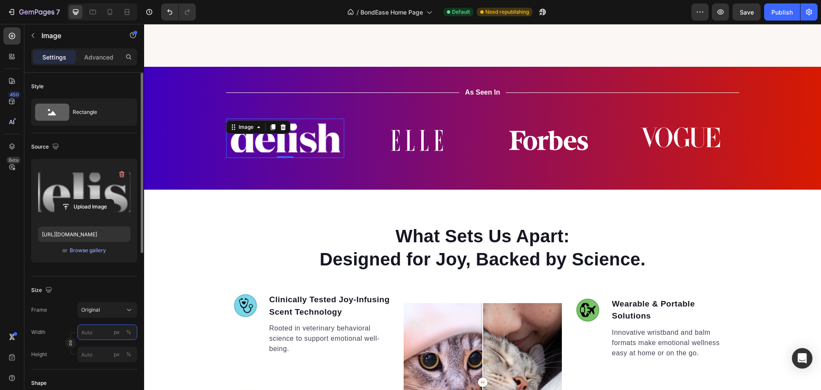
click at [94, 338] on input "px %" at bounding box center [107, 331] width 60 height 15
type input "8"
type input "1"
type input "5"
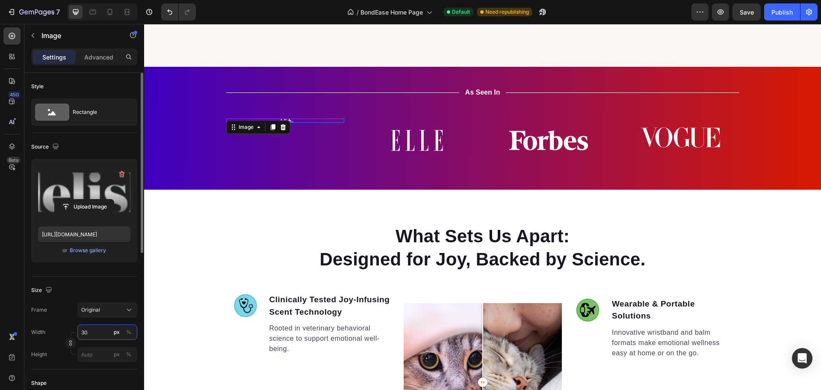
type input "3"
type input "200"
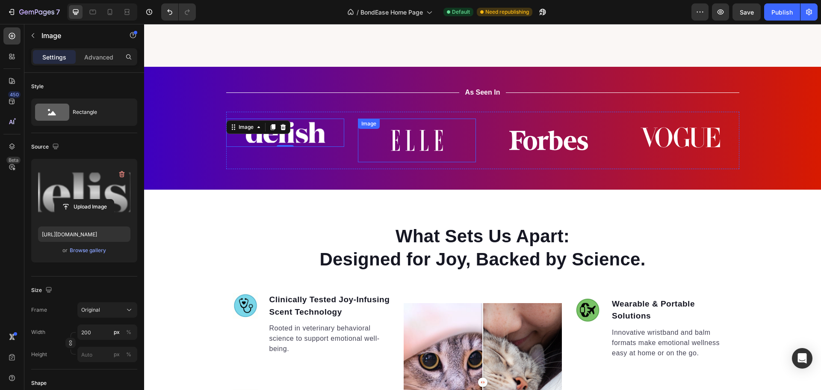
click at [421, 138] on img at bounding box center [417, 140] width 118 height 44
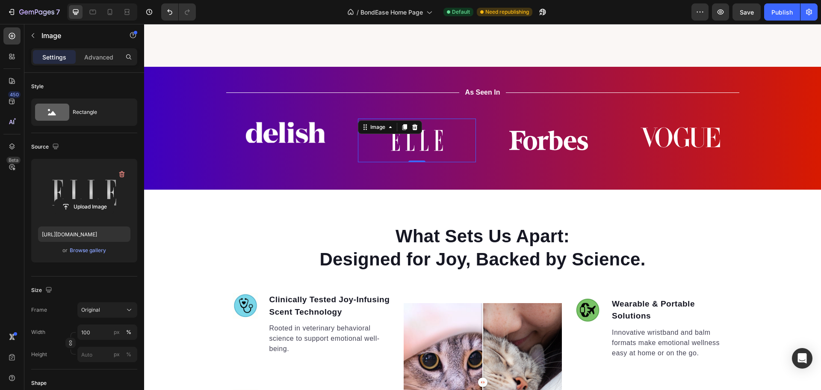
click at [72, 187] on label at bounding box center [84, 193] width 92 height 54
click at [72, 199] on input "file" at bounding box center [84, 206] width 59 height 15
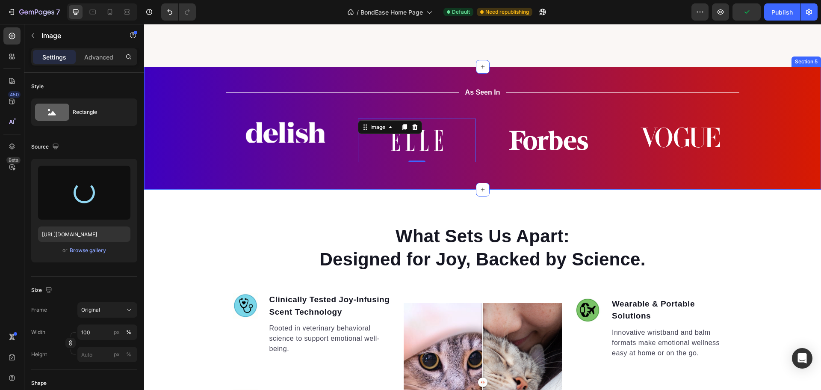
type input "[URL][DOMAIN_NAME]"
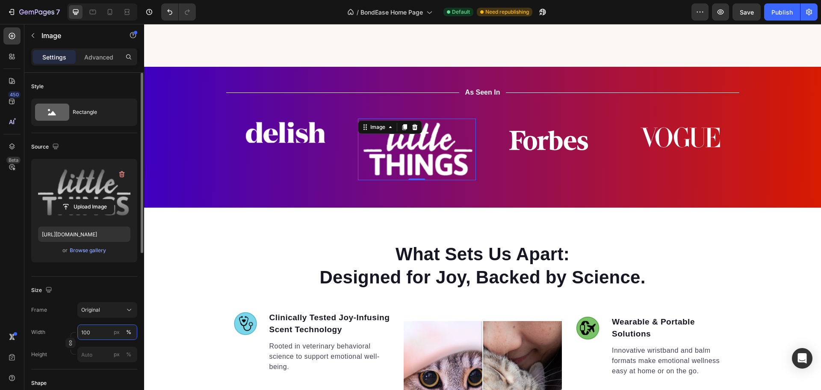
click at [101, 337] on input "100" at bounding box center [107, 331] width 60 height 15
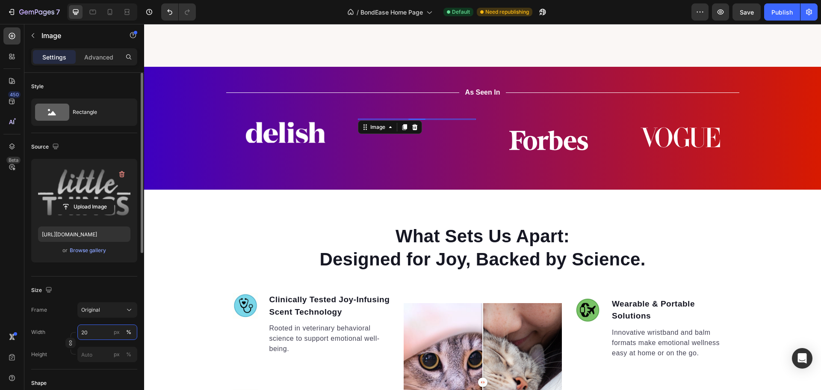
type input "2"
type input "150"
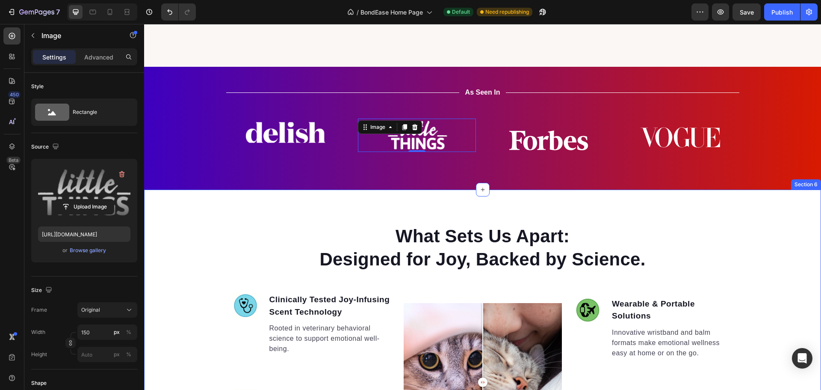
click at [758, 228] on div "What Sets Us Apart: Designed for Joy, Backed by Science. Heading Image Clinical…" at bounding box center [482, 390] width 677 height 332
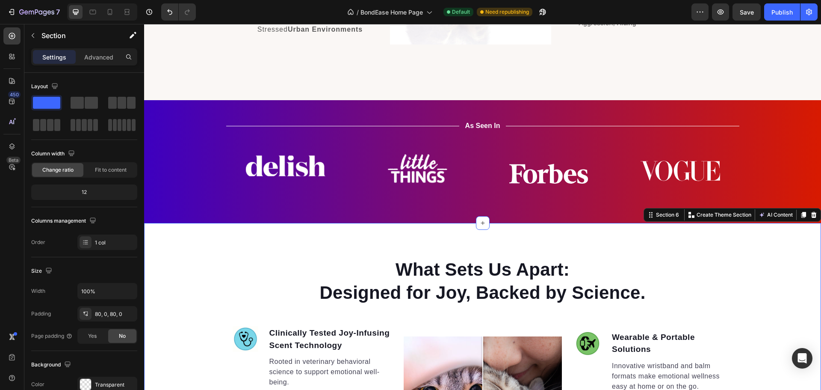
scroll to position [1283, 0]
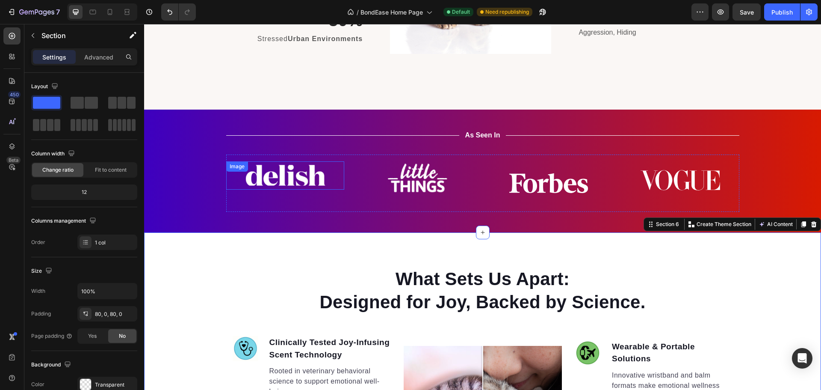
click at [295, 172] on img at bounding box center [286, 175] width 86 height 29
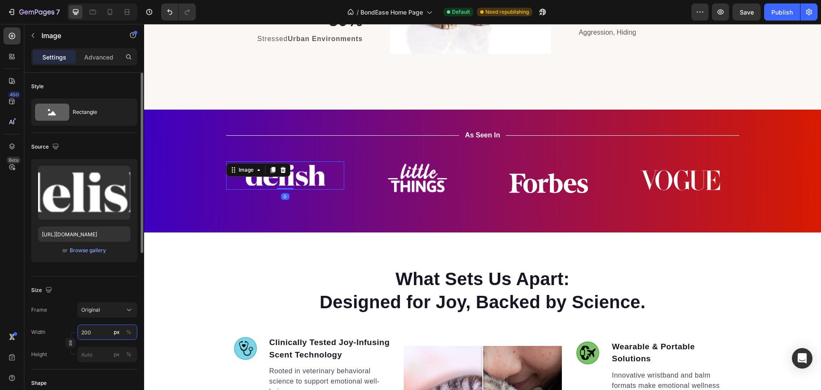
click at [85, 332] on input "200" at bounding box center [107, 331] width 60 height 15
type input "180"
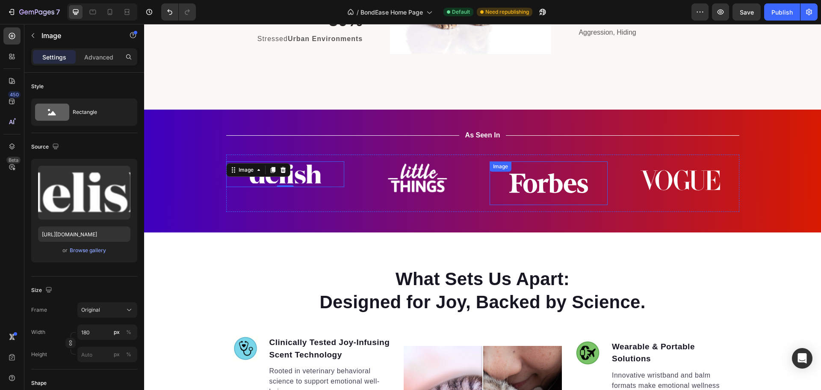
click at [538, 181] on img at bounding box center [549, 183] width 118 height 44
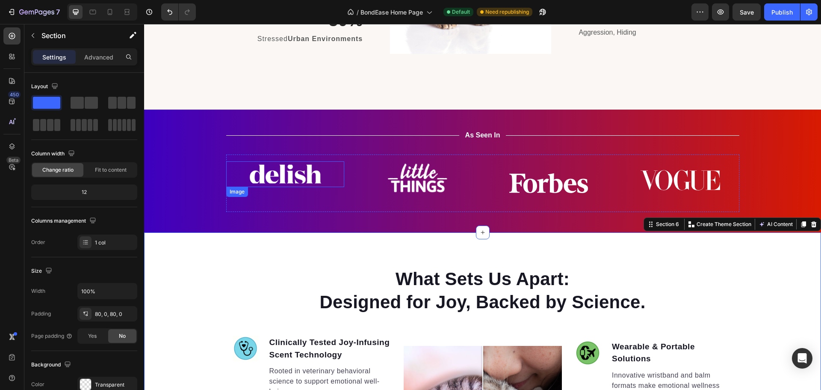
click at [287, 169] on img at bounding box center [285, 174] width 77 height 26
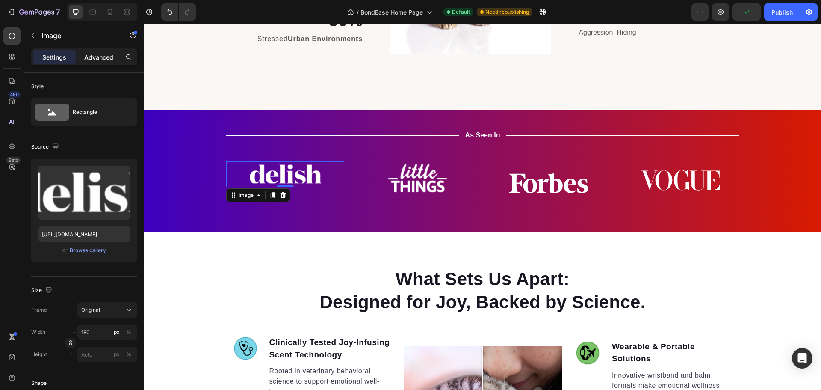
click at [89, 57] on p "Advanced" at bounding box center [98, 57] width 29 height 9
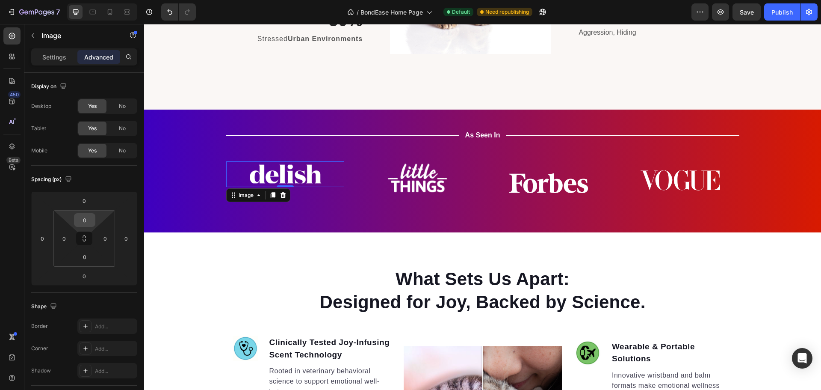
click at [87, 223] on input "0" at bounding box center [84, 219] width 17 height 13
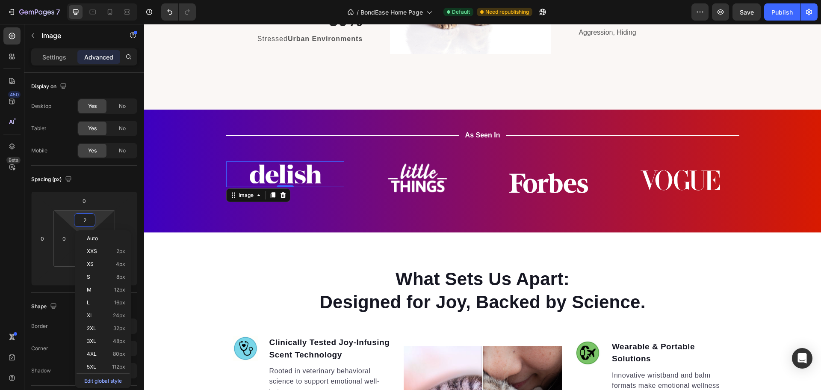
type input "20"
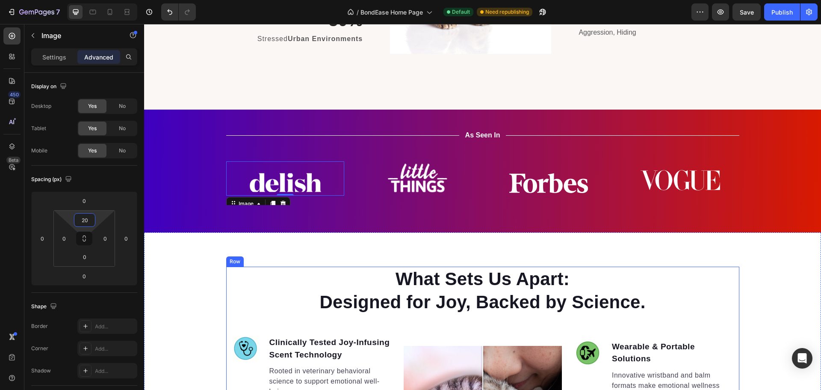
click at [729, 278] on div "What Sets Us Apart: Designed for Joy, Backed by Science." at bounding box center [483, 291] width 501 height 48
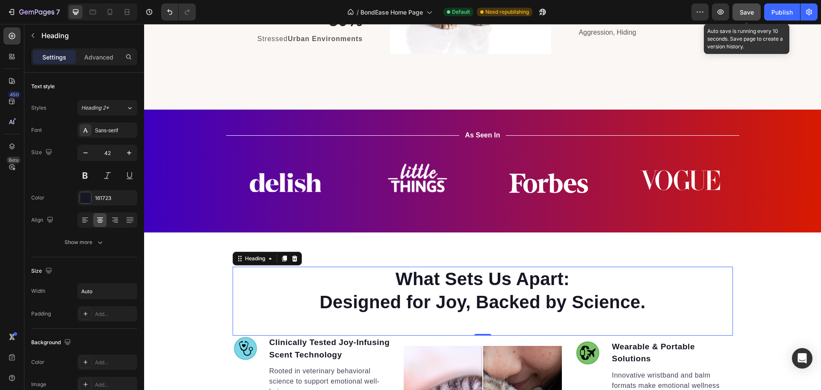
click at [752, 16] on div "Save" at bounding box center [747, 12] width 14 height 9
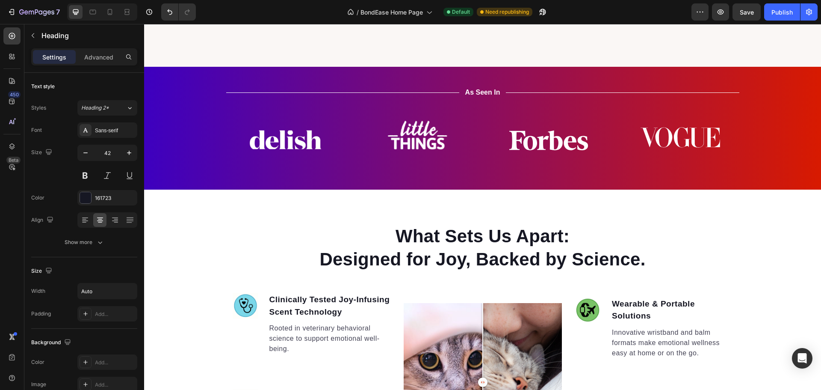
scroll to position [1112, 0]
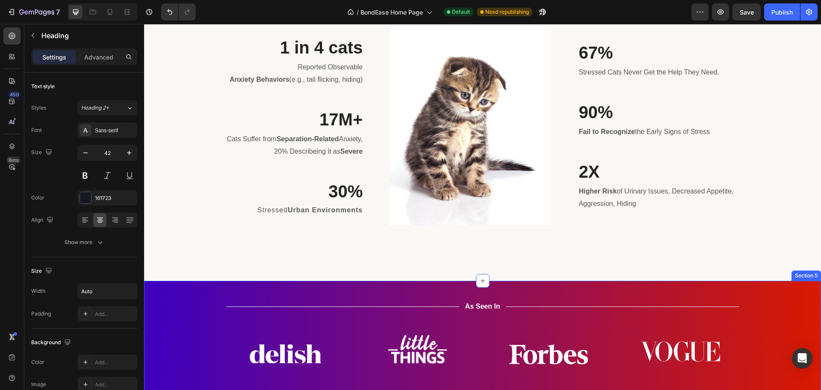
click at [554, 287] on div "Title Line As Seen In Text Block Title Line Row Image Image Image Image Image I…" at bounding box center [482, 342] width 677 height 123
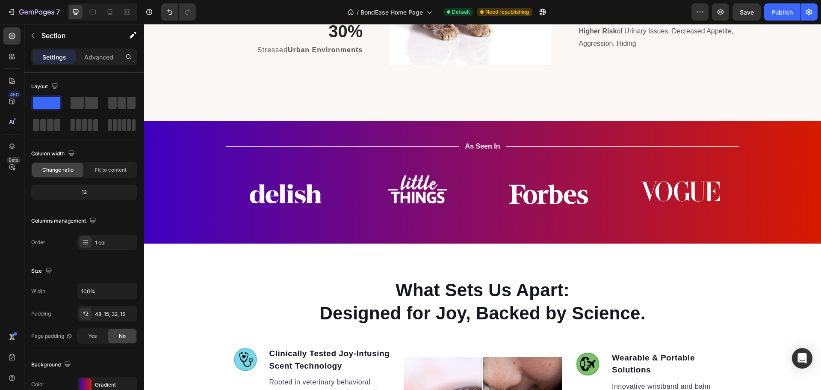
scroll to position [1312, 0]
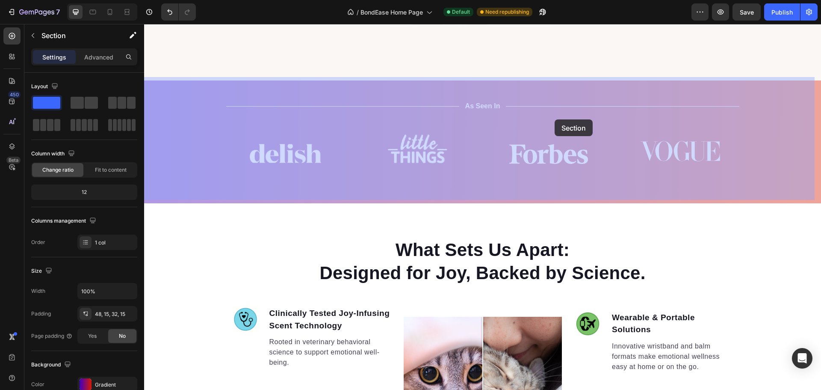
drag, startPoint x: 560, startPoint y: 85, endPoint x: 554, endPoint y: 110, distance: 25.8
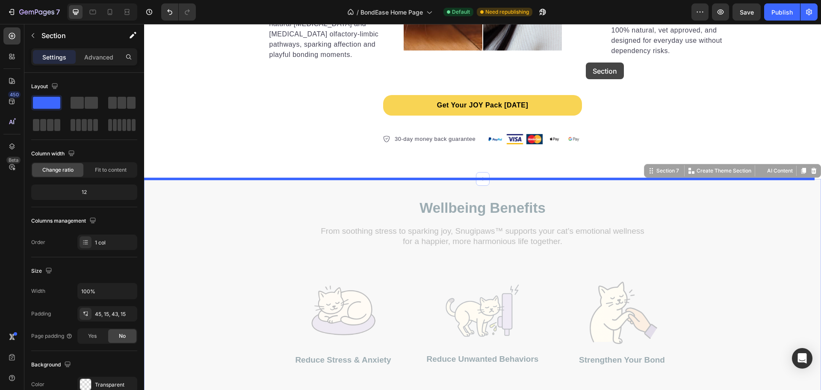
scroll to position [1754, 0]
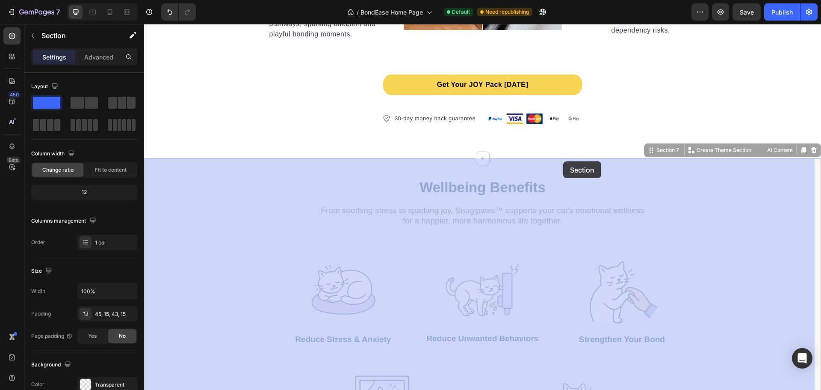
drag, startPoint x: 584, startPoint y: 89, endPoint x: 563, endPoint y: 161, distance: 75.6
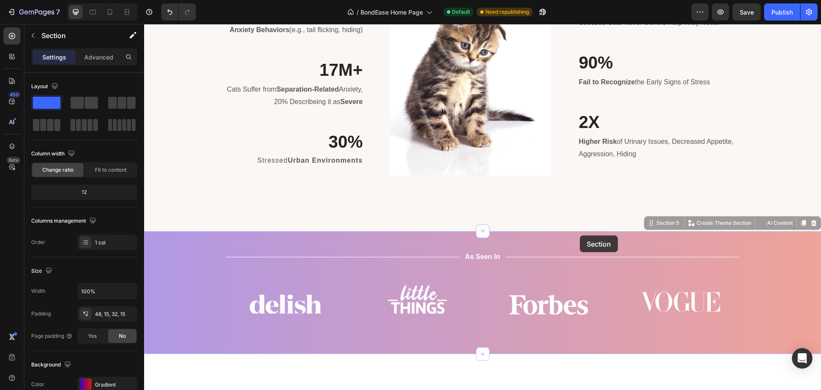
scroll to position [813, 0]
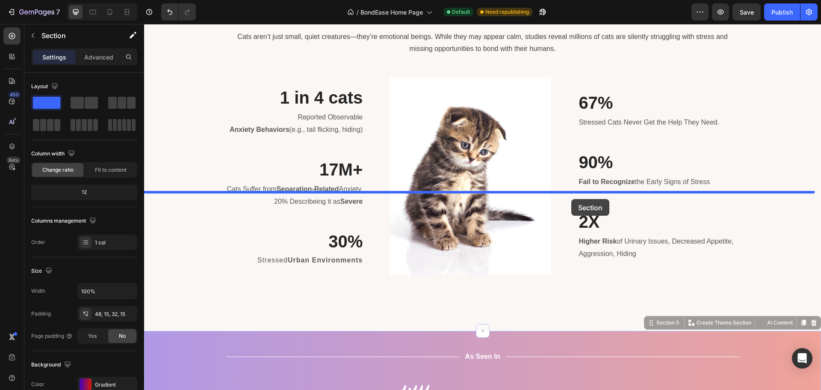
drag, startPoint x: 583, startPoint y: 290, endPoint x: 572, endPoint y: 198, distance: 93.5
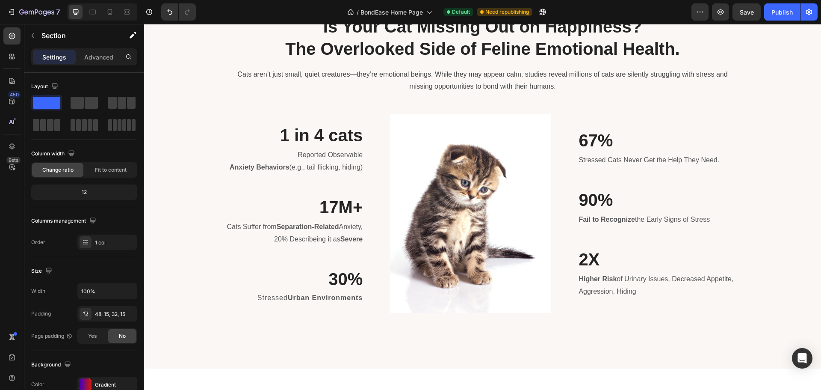
scroll to position [941, 0]
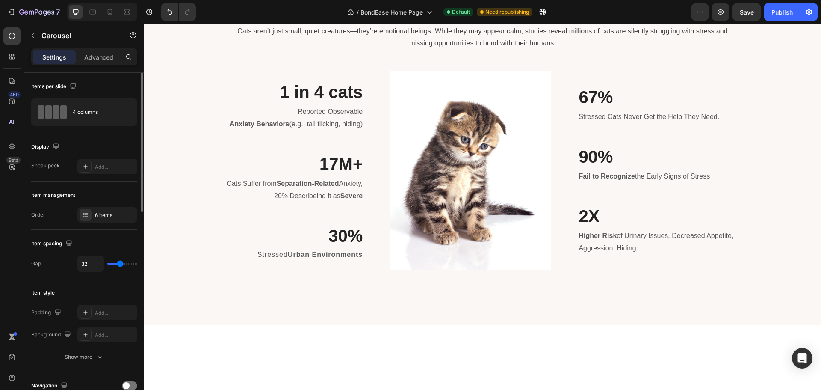
type input "24"
type input "22"
type input "21"
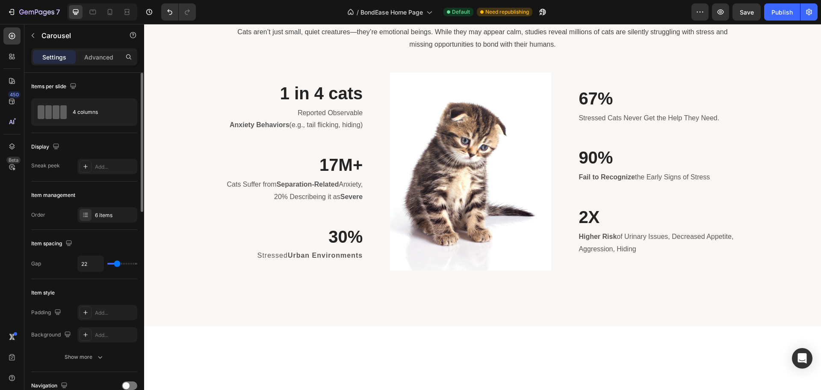
type input "21"
type input "16"
type input "12"
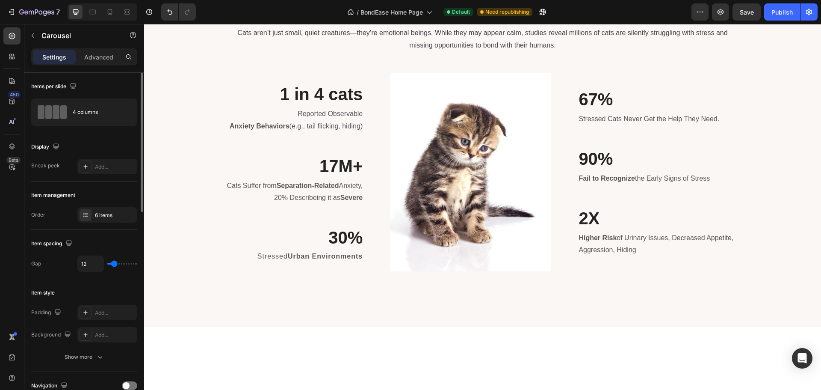
type input "4"
type input "0"
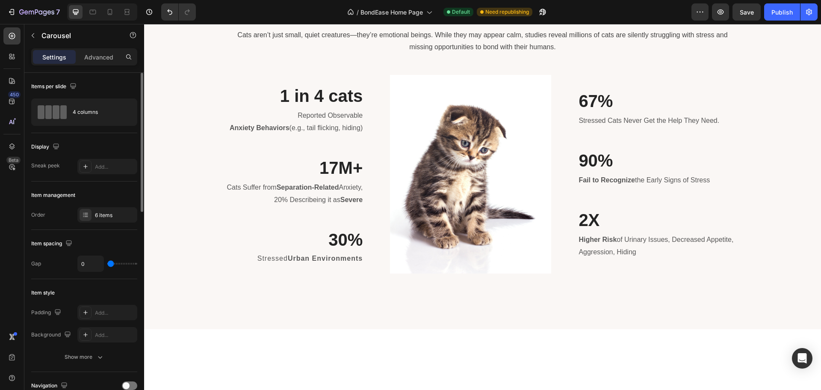
type input "1"
type input "15"
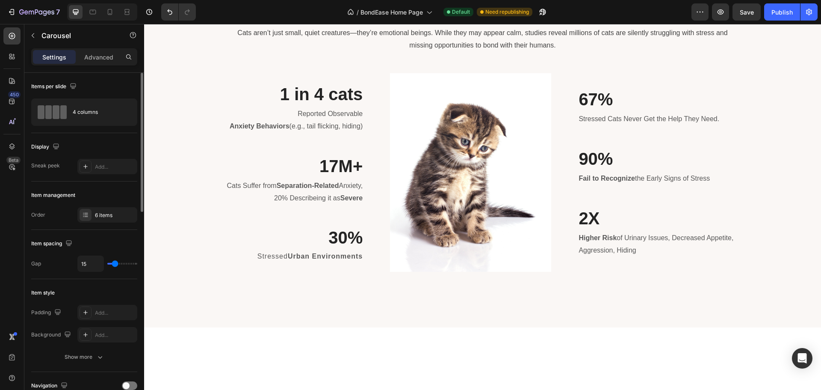
type input "34"
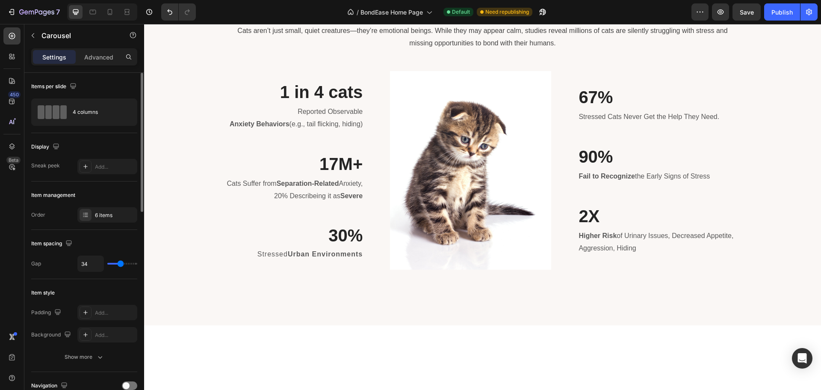
type input "33"
type input "30"
type input "31"
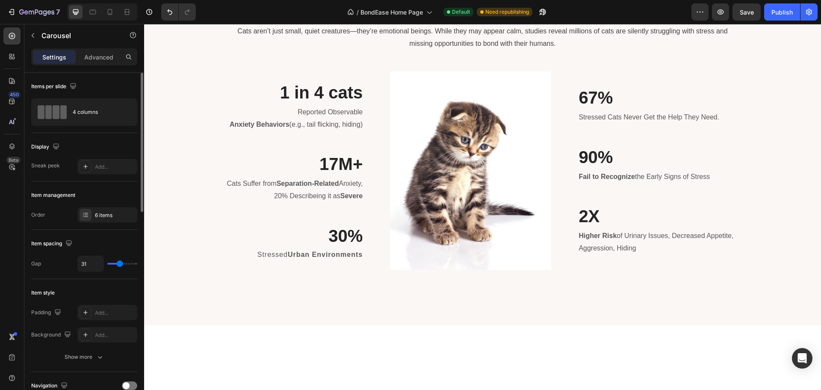
drag, startPoint x: 118, startPoint y: 261, endPoint x: 4, endPoint y: 212, distance: 124.4
type input "31"
click at [120, 264] on input "range" at bounding box center [122, 264] width 30 height 2
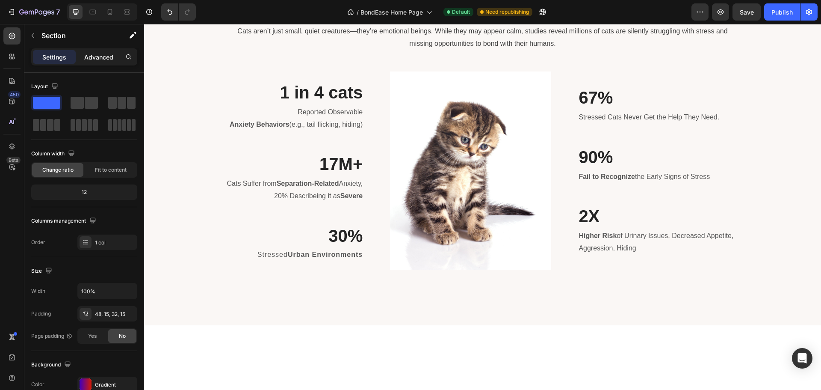
click at [94, 57] on p "Advanced" at bounding box center [98, 57] width 29 height 9
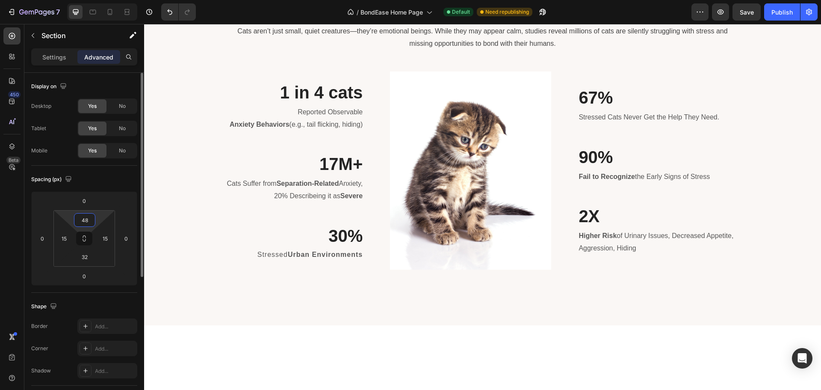
click at [88, 216] on input "48" at bounding box center [84, 219] width 17 height 13
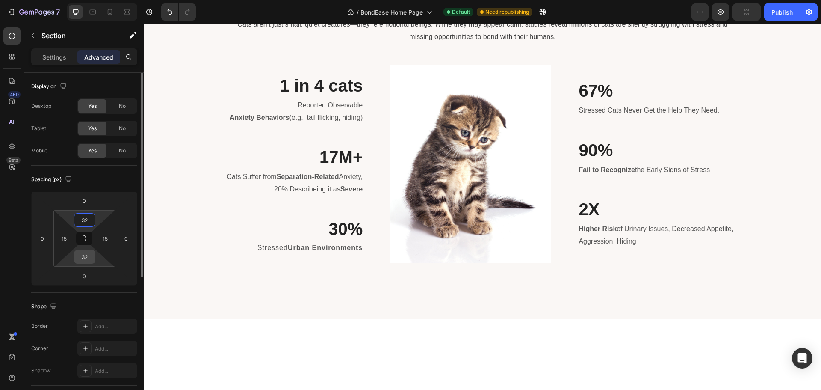
type input "32"
click at [85, 255] on input "32" at bounding box center [84, 256] width 17 height 13
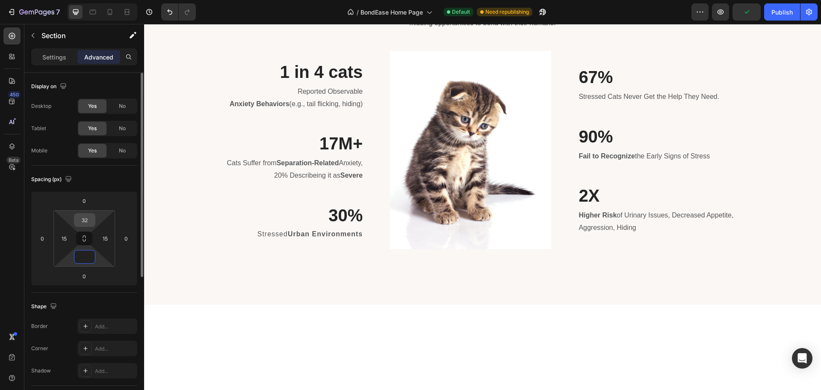
type input "0"
click at [83, 219] on input "32" at bounding box center [84, 219] width 17 height 13
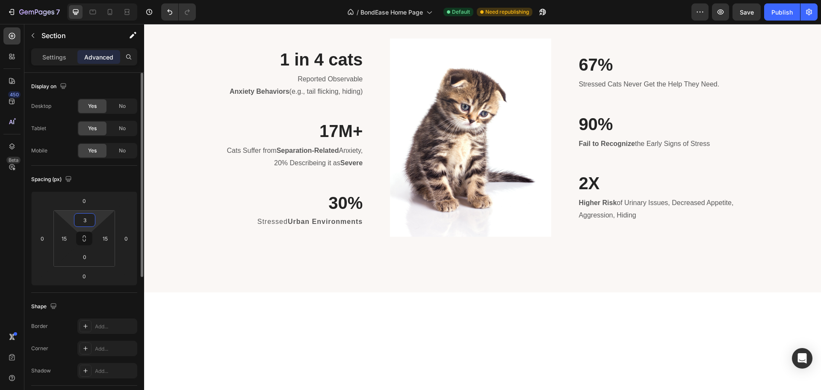
type input "32"
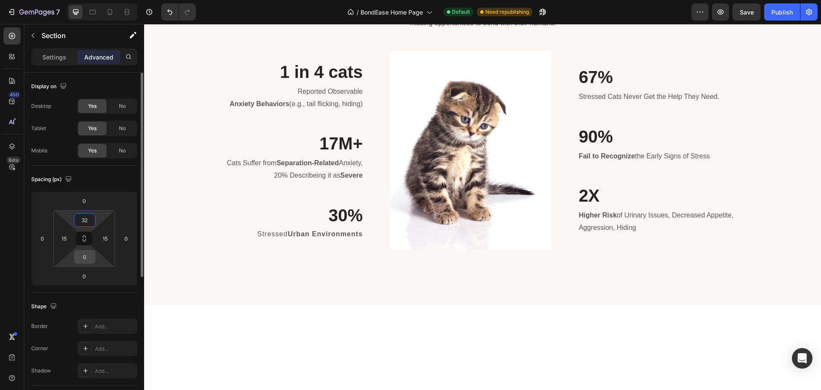
click at [85, 255] on input "0" at bounding box center [84, 256] width 17 height 13
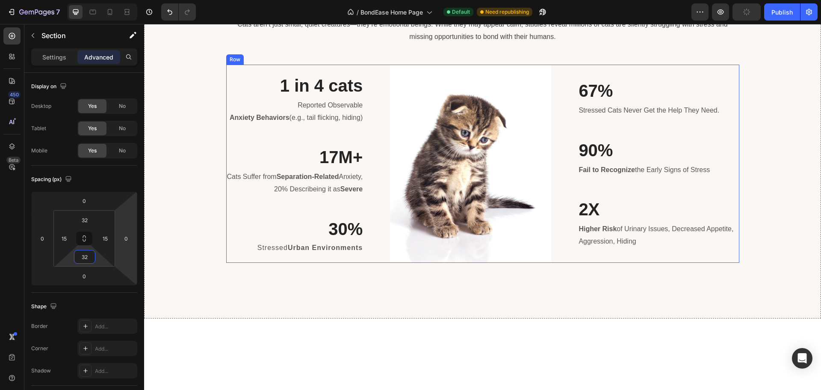
type input "3"
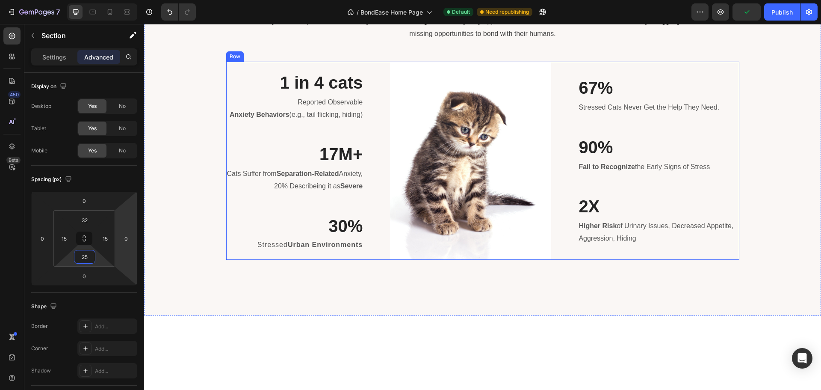
type input "2"
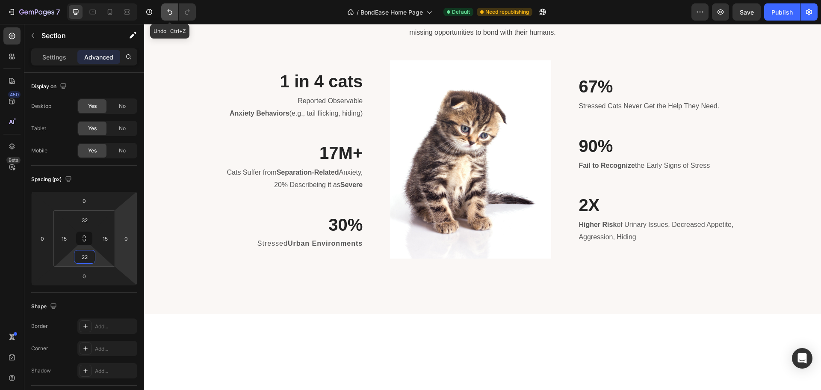
click at [171, 8] on icon "Undo/Redo" at bounding box center [170, 12] width 9 height 9
click at [170, 14] on icon "Undo/Redo" at bounding box center [170, 12] width 9 height 9
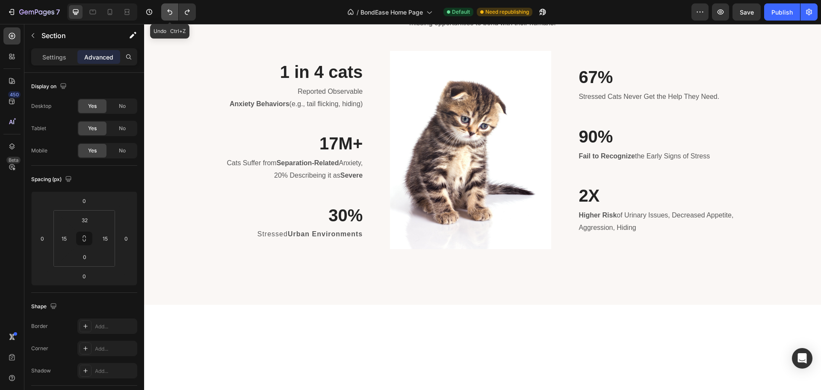
click at [170, 14] on icon "Undo/Redo" at bounding box center [170, 12] width 9 height 9
click at [170, 13] on icon "Undo/Redo" at bounding box center [170, 12] width 9 height 9
click at [170, 11] on icon "Undo/Redo" at bounding box center [169, 12] width 5 height 6
type input "32"
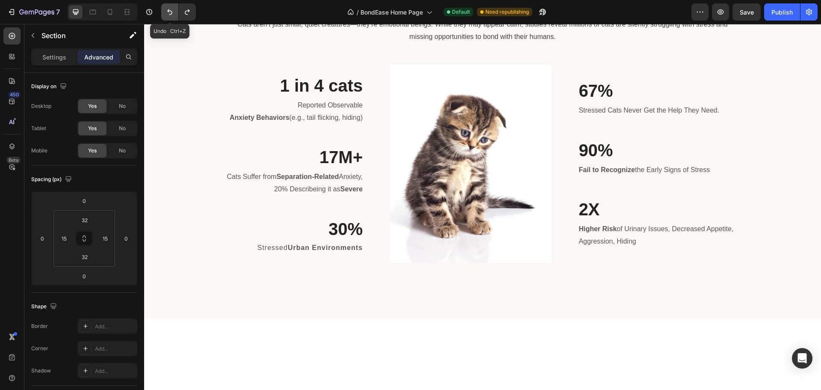
click at [170, 11] on icon "Undo/Redo" at bounding box center [169, 12] width 5 height 6
type input "48"
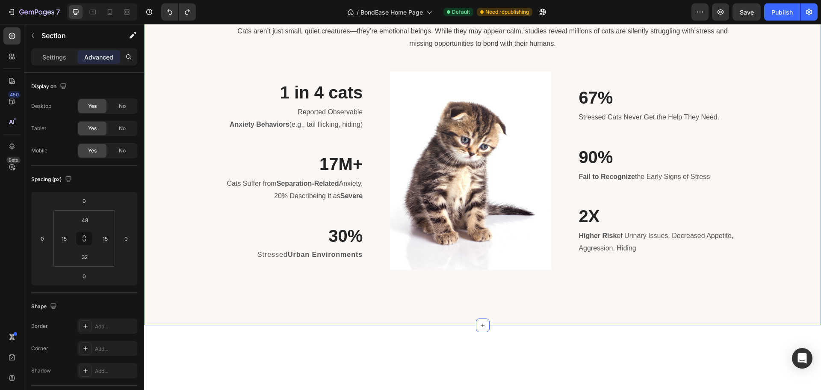
click at [759, 237] on div "Is Your Cat Missing Out on Happiness? The Overlooked Side of Feline Emotional H…" at bounding box center [483, 131] width 664 height 320
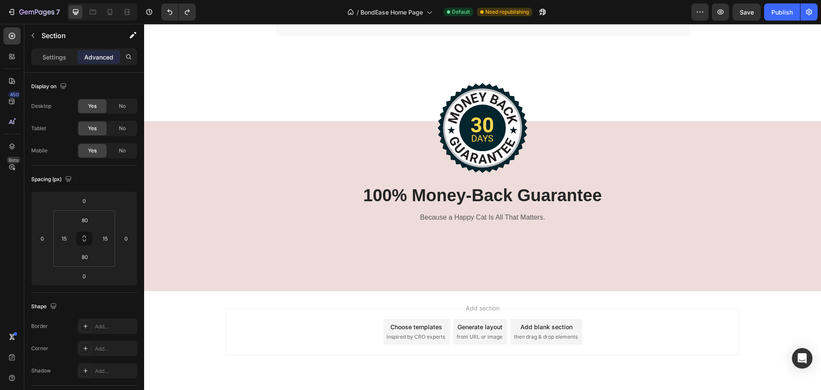
scroll to position [5160, 0]
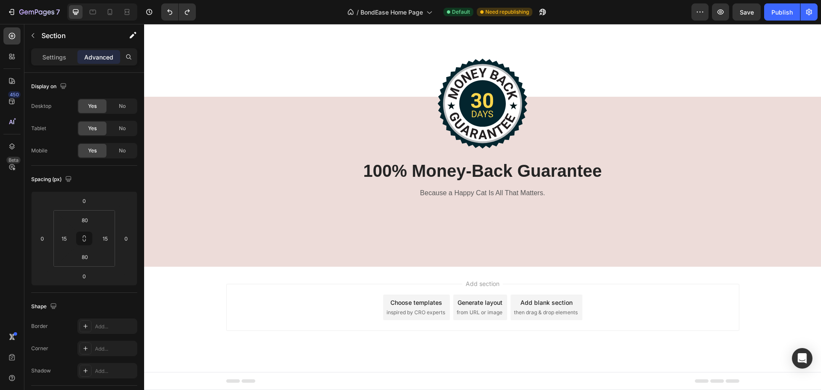
click at [746, 2] on div "7 Version history / BondEase Home Page Default Need republishing Preview Save P…" at bounding box center [410, 12] width 821 height 24
click at [746, 11] on span "Save" at bounding box center [747, 12] width 14 height 7
click at [775, 11] on div "Publish" at bounding box center [782, 12] width 21 height 9
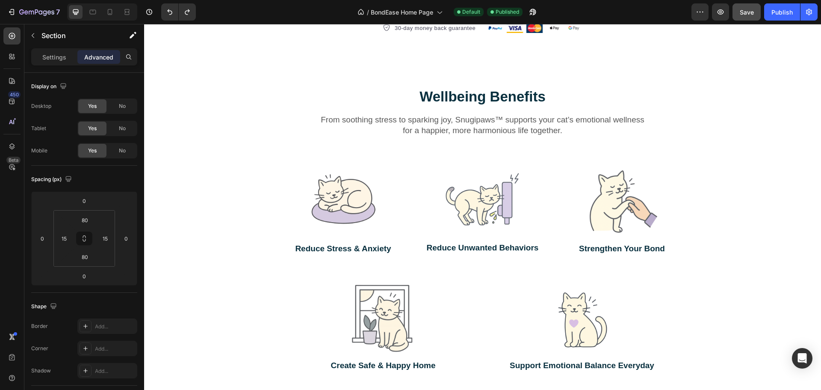
scroll to position [1548, 0]
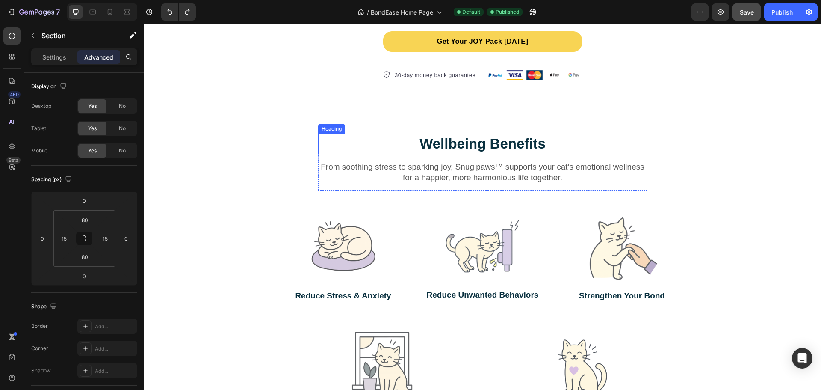
click at [476, 143] on strong "Wellbeing Benefits" at bounding box center [483, 144] width 126 height 16
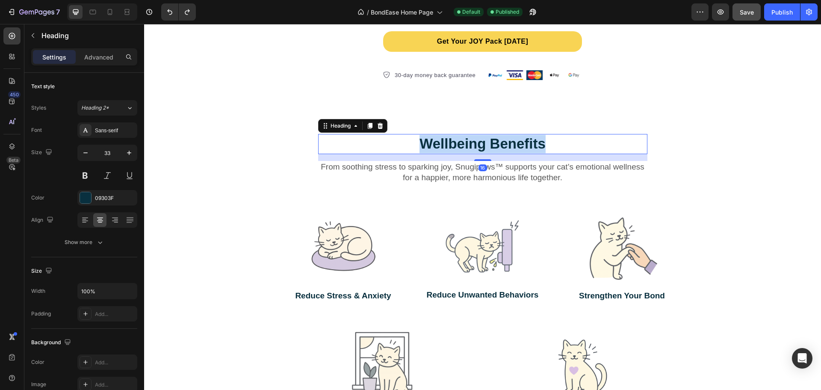
click at [476, 143] on strong "Wellbeing Benefits" at bounding box center [483, 144] width 126 height 16
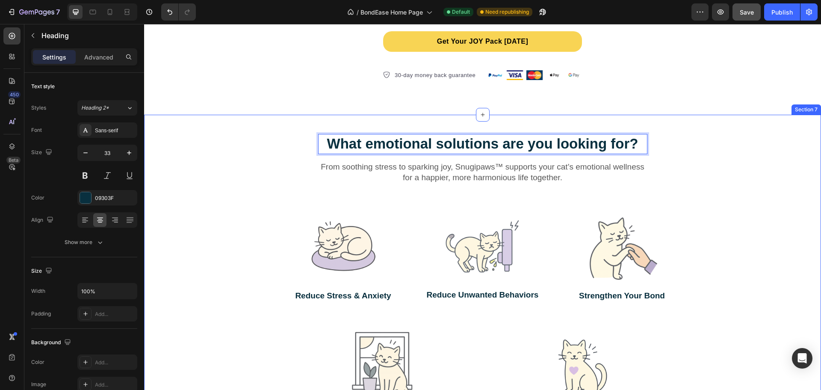
click at [740, 170] on div "What emotional solutions are you looking for? Heading 16 From soothing stress t…" at bounding box center [483, 286] width 664 height 304
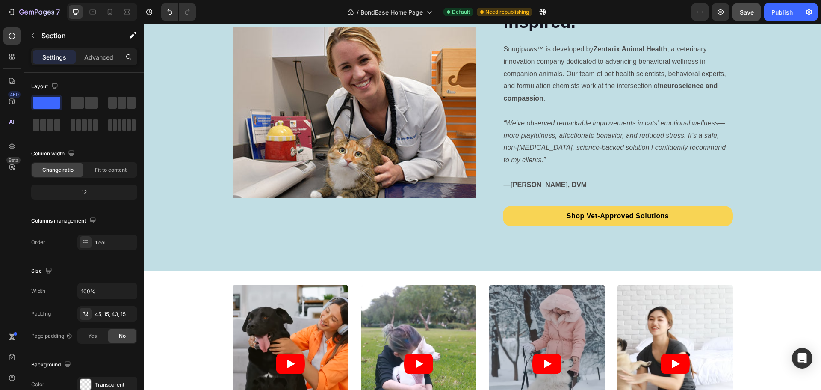
scroll to position [3384, 0]
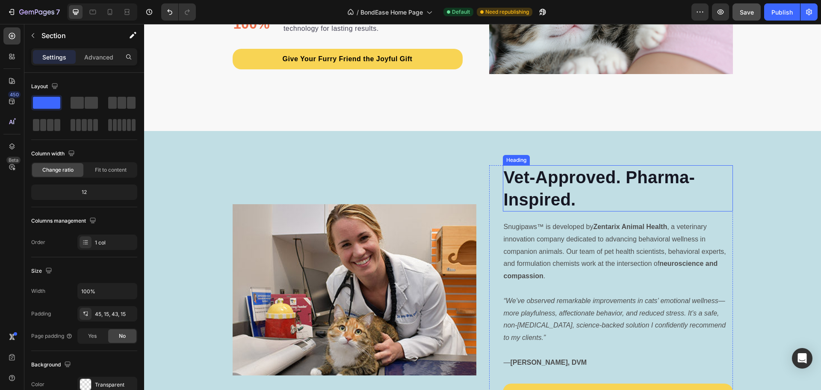
click at [629, 177] on h2 "Vet-Approved. Pharma-Inspired." at bounding box center [618, 188] width 230 height 46
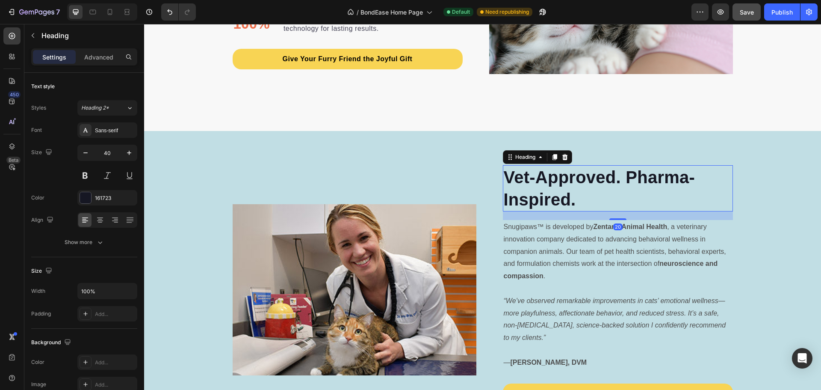
click at [629, 177] on h2 "Vet-Approved. Pharma-Inspired." at bounding box center [618, 188] width 230 height 46
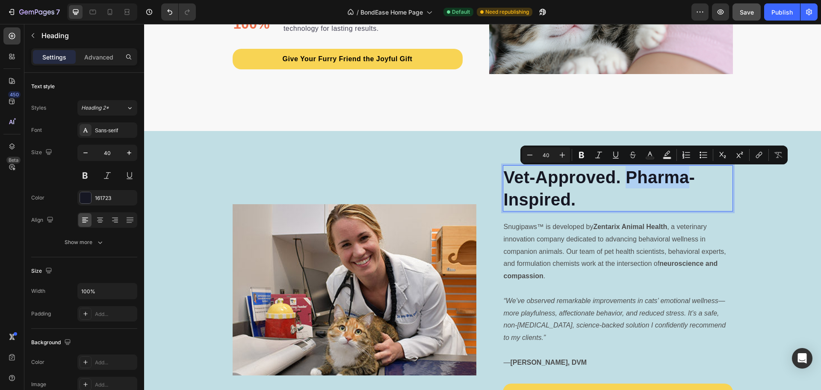
click at [628, 181] on p "Vet-Approved. Pharma-Inspired." at bounding box center [618, 188] width 228 height 44
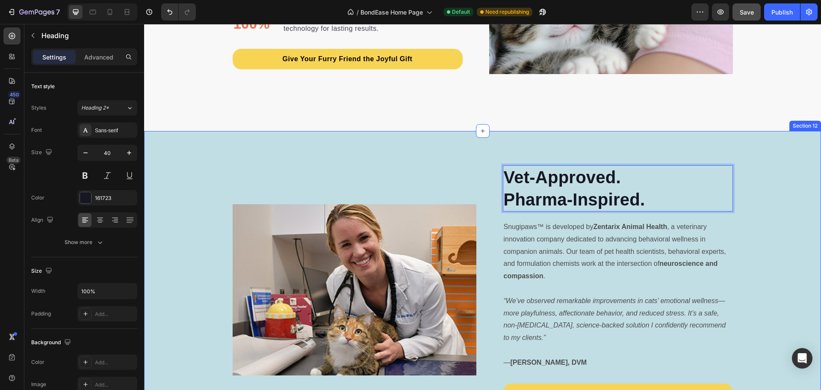
click at [750, 219] on div "Image Image Vet-Approved. Pharma-Inspired. Heading 20 Snugipaws™ is developed b…" at bounding box center [482, 289] width 677 height 249
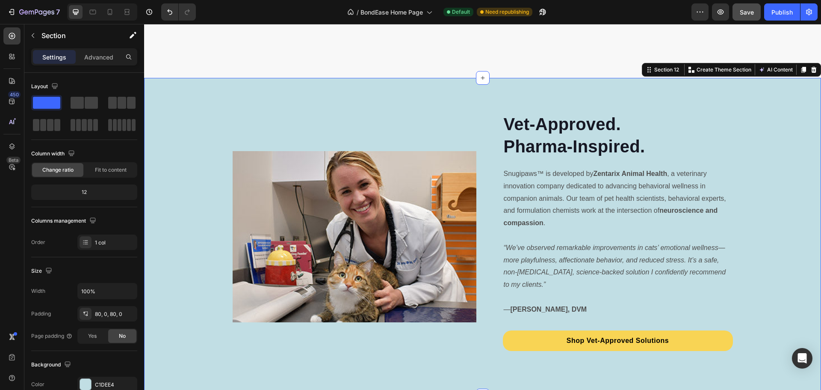
scroll to position [3470, 0]
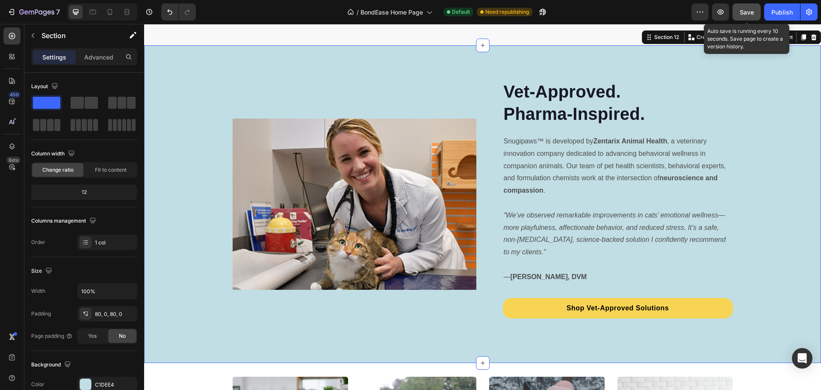
click at [745, 13] on span "Save" at bounding box center [747, 12] width 14 height 7
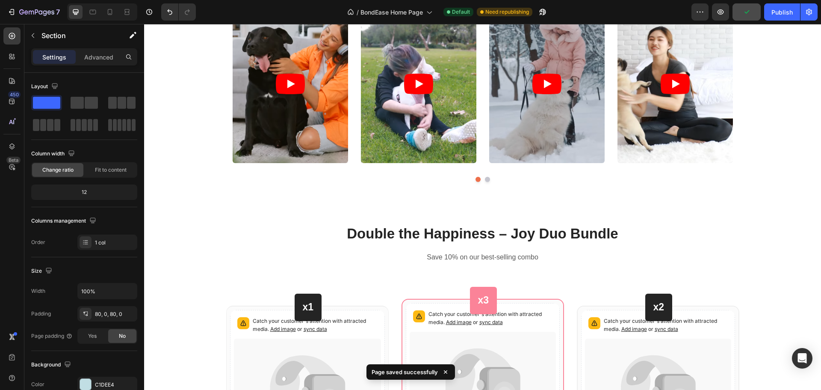
scroll to position [3855, 0]
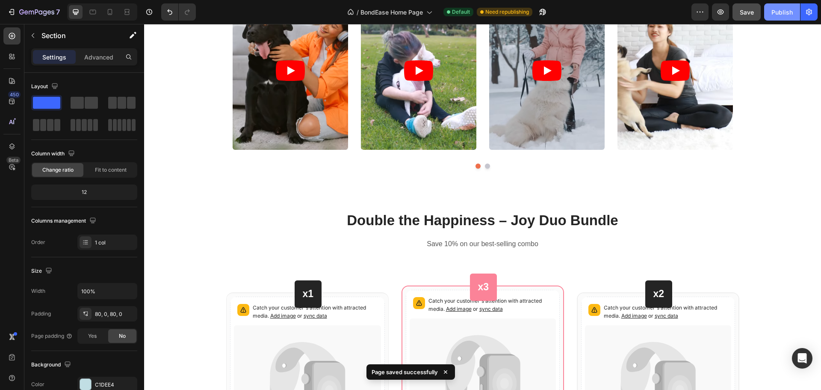
click at [786, 11] on div "Publish" at bounding box center [782, 12] width 21 height 9
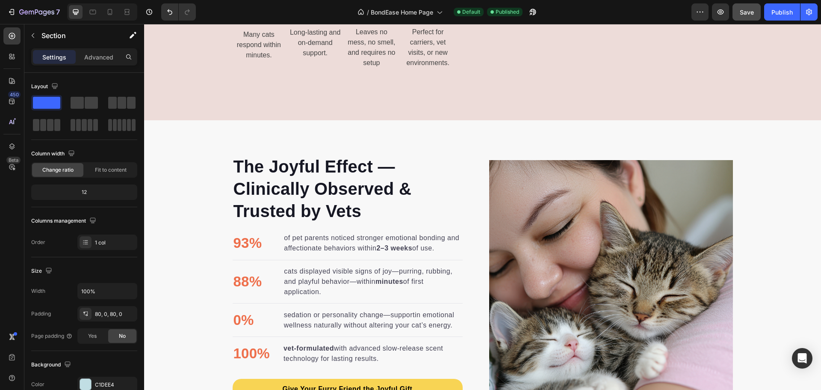
scroll to position [3265, 0]
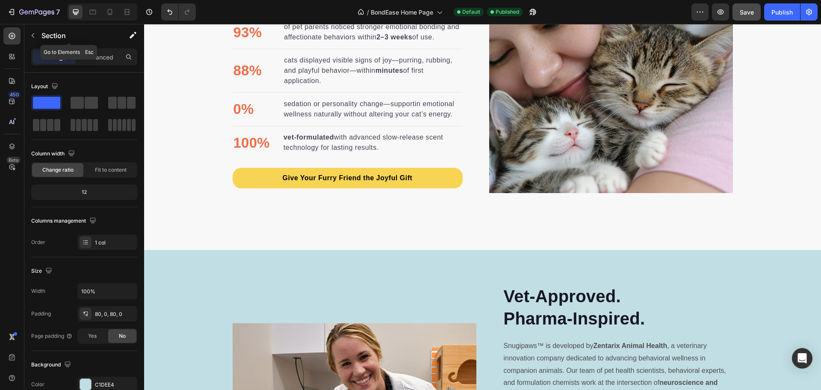
click at [40, 36] on div "Section" at bounding box center [68, 35] width 89 height 22
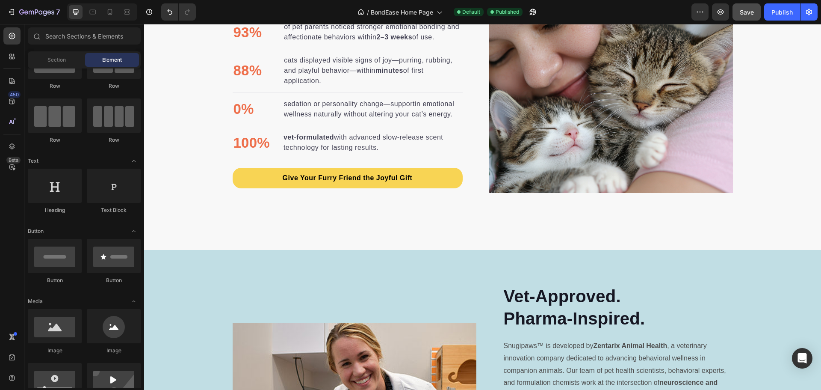
scroll to position [0, 0]
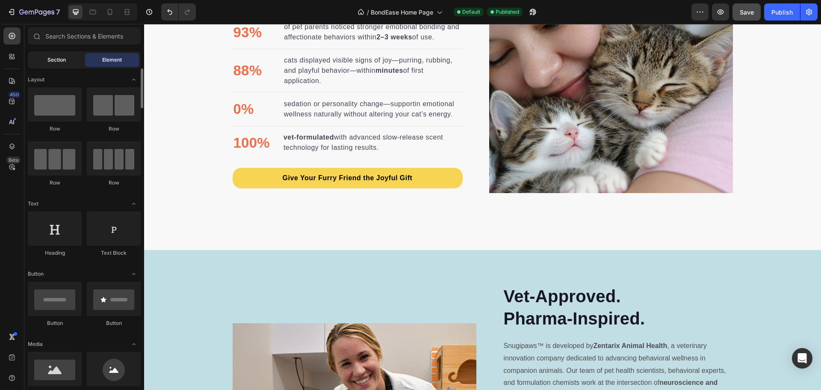
click at [72, 54] on div "Section" at bounding box center [57, 60] width 54 height 14
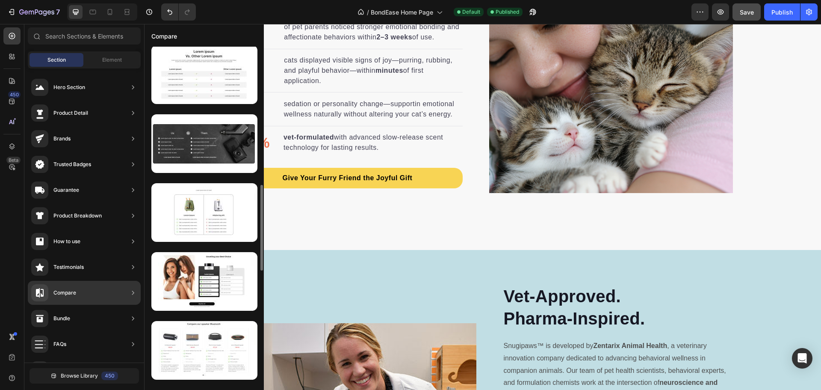
scroll to position [598, 0]
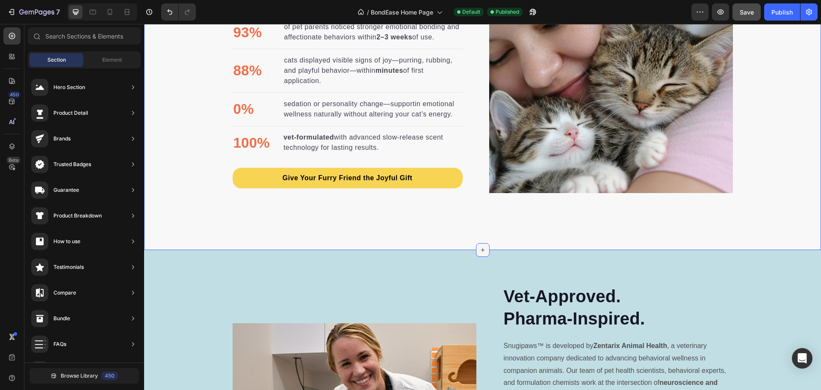
click at [480, 249] on icon at bounding box center [483, 249] width 7 height 7
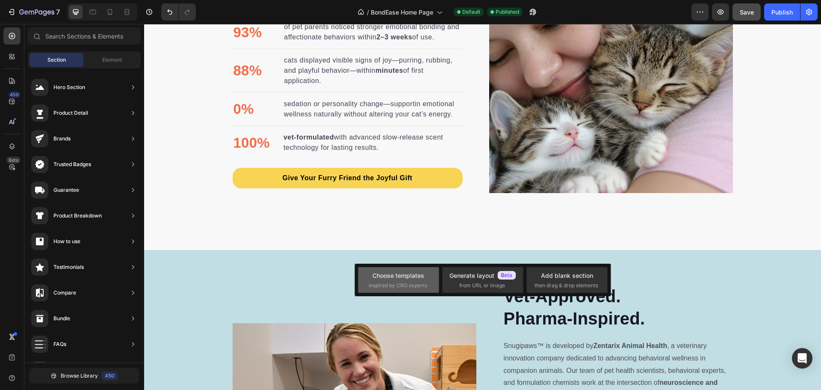
click at [409, 280] on div "Choose templates inspired by CRO experts" at bounding box center [399, 280] width 60 height 18
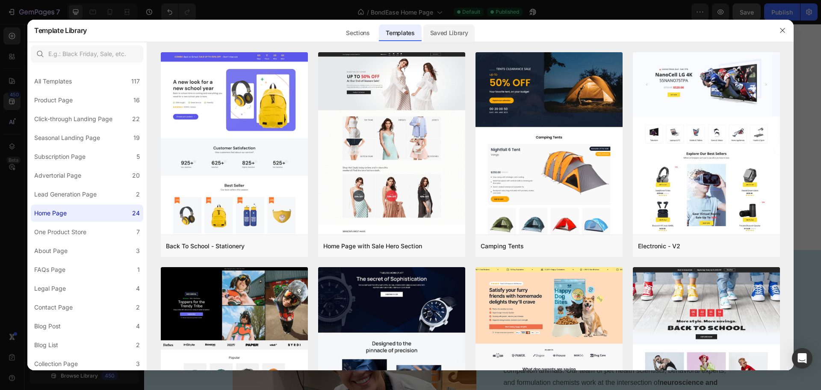
click at [440, 33] on div "Saved Library" at bounding box center [450, 32] width 52 height 17
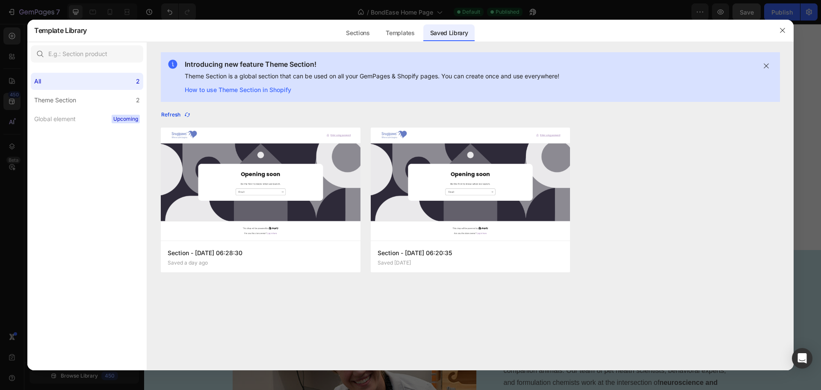
click at [186, 115] on icon "button" at bounding box center [187, 114] width 7 height 7
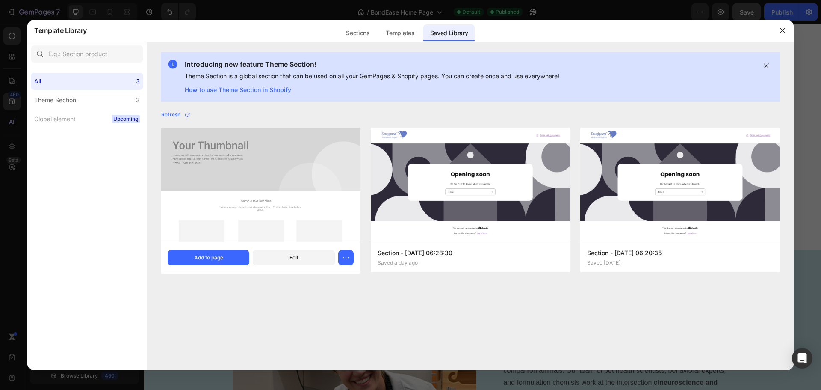
click at [239, 221] on img at bounding box center [261, 184] width 200 height 114
click at [221, 255] on div "Add to page" at bounding box center [208, 258] width 29 height 8
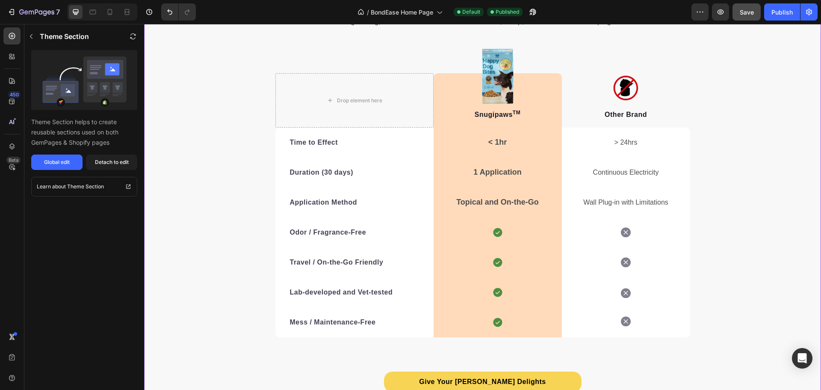
scroll to position [3577, 0]
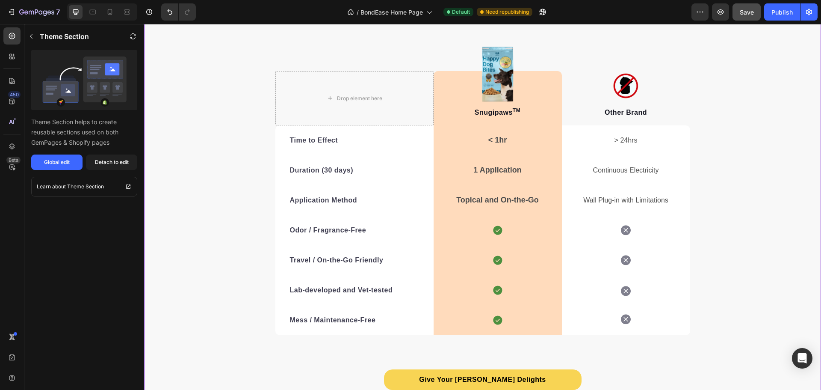
click at [499, 141] on strong "< 1hr" at bounding box center [498, 140] width 19 height 9
click at [505, 139] on div "< 1hr Text Block Row" at bounding box center [498, 140] width 128 height 30
click at [118, 164] on div "Detach to edit" at bounding box center [112, 162] width 34 height 8
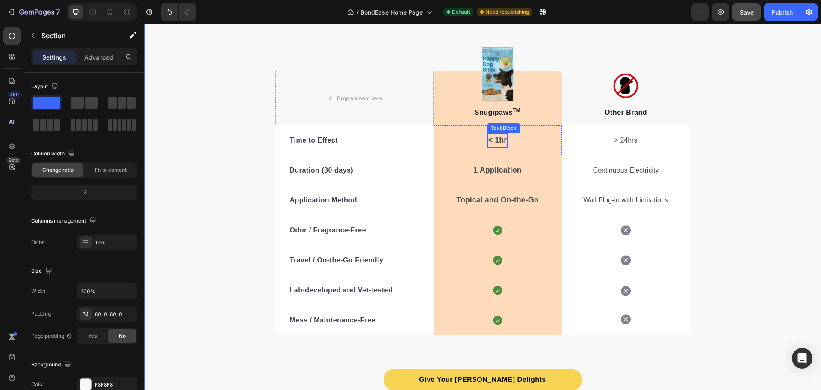
click at [503, 142] on strong "< 1hr" at bounding box center [498, 140] width 19 height 9
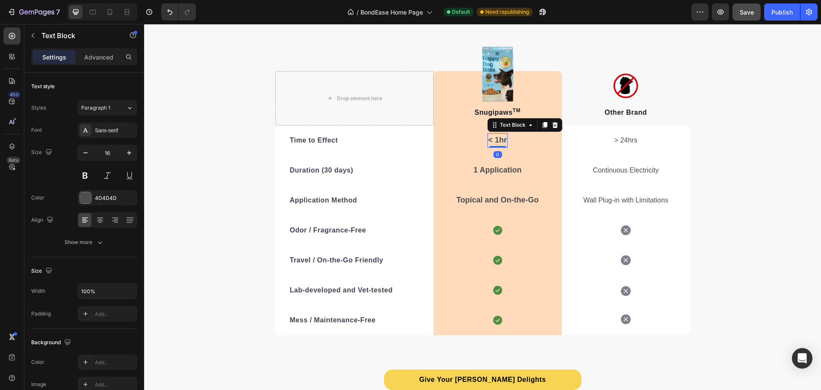
click at [503, 142] on strong "< 1hr" at bounding box center [498, 140] width 19 height 9
click at [500, 140] on p "Instant" at bounding box center [497, 140] width 21 height 12
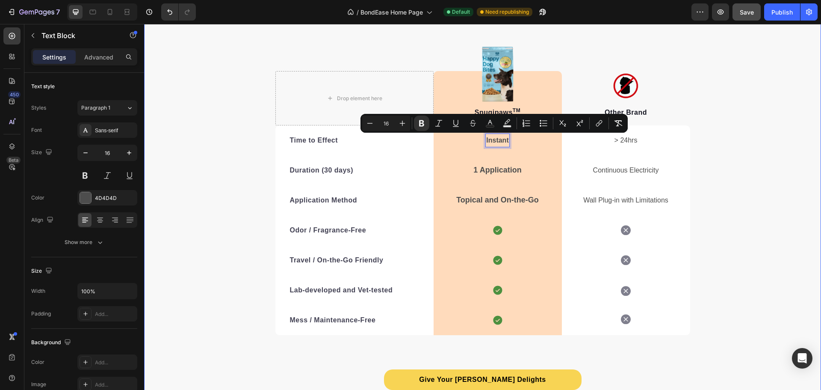
click at [734, 168] on div "We’re a whole different kind of calm. Heading It’s easy to see why SnugiPaws™ i…" at bounding box center [482, 196] width 677 height 446
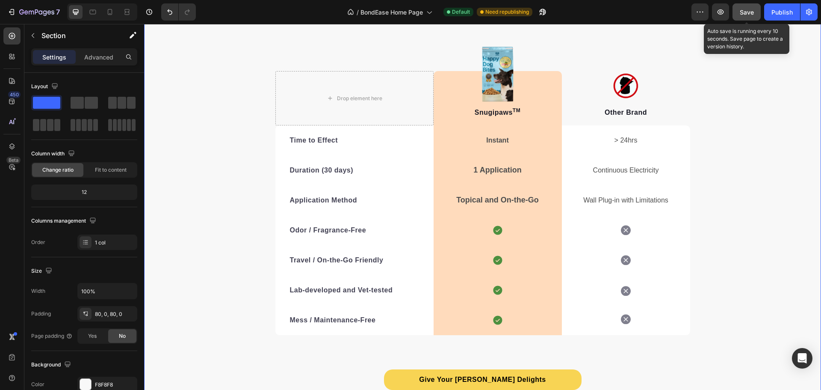
click at [750, 15] on span "Save" at bounding box center [747, 12] width 14 height 7
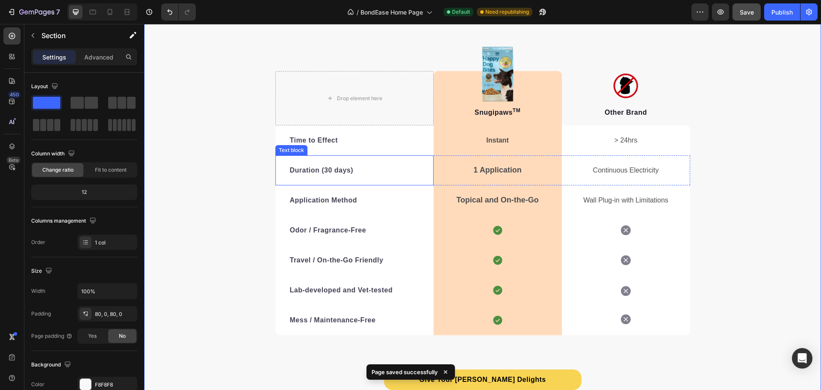
click at [346, 170] on strong "Duration (30 days)" at bounding box center [322, 169] width 64 height 7
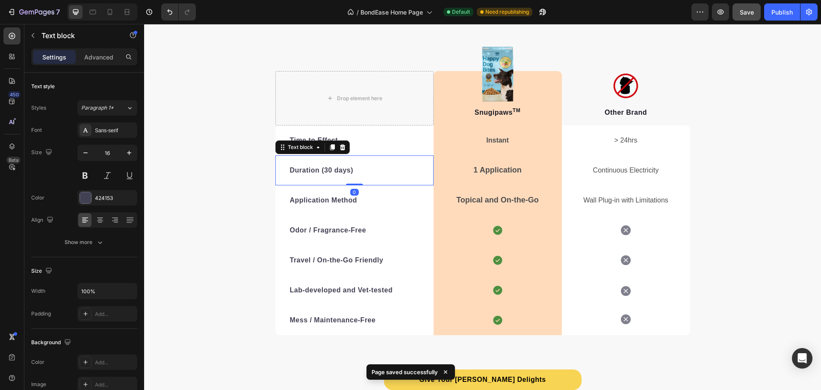
click at [346, 170] on strong "Duration (30 days)" at bounding box center [322, 169] width 64 height 7
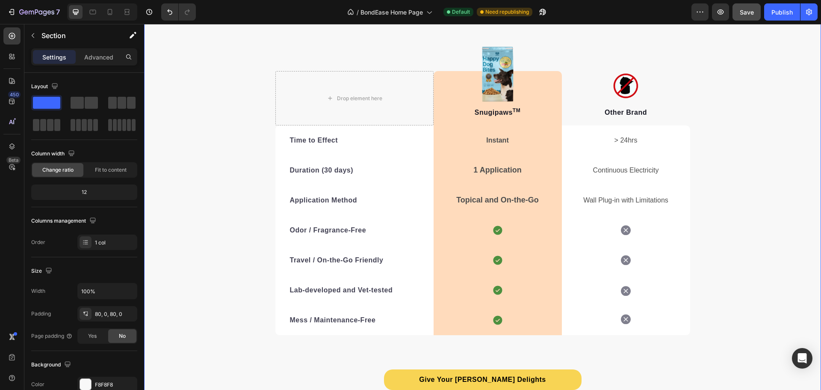
click at [217, 220] on div "We’re a whole different kind of calm. Heading It’s easy to see why SnugiPaws™ i…" at bounding box center [482, 196] width 677 height 446
click at [782, 15] on div "Publish" at bounding box center [782, 12] width 21 height 9
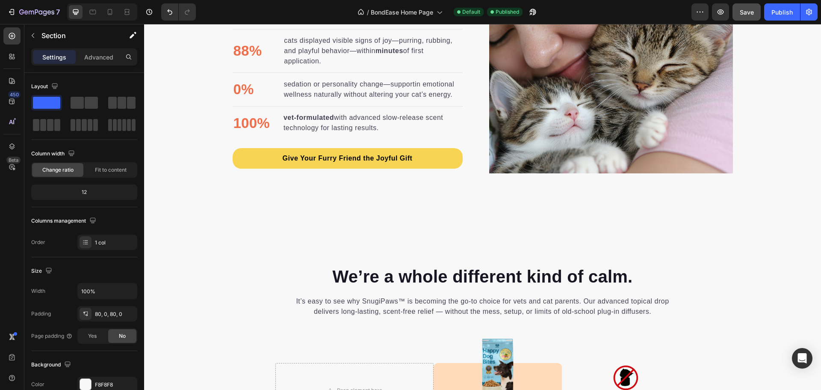
scroll to position [3278, 0]
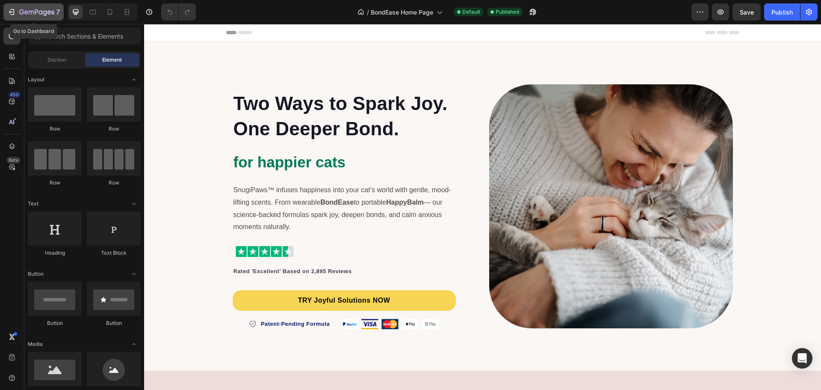
click at [6, 12] on button "7" at bounding box center [33, 11] width 60 height 17
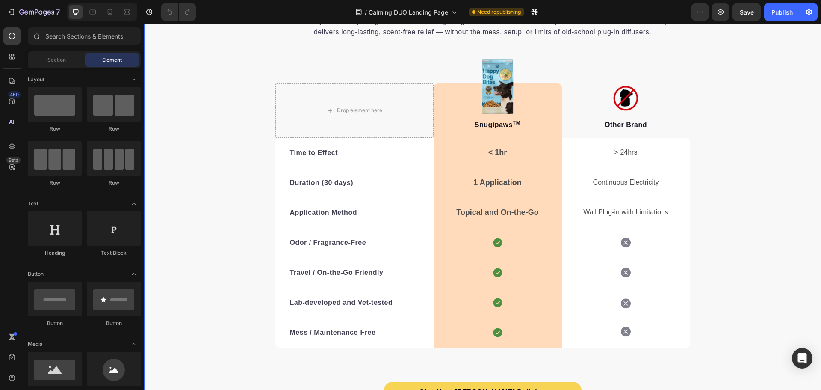
scroll to position [3199, 0]
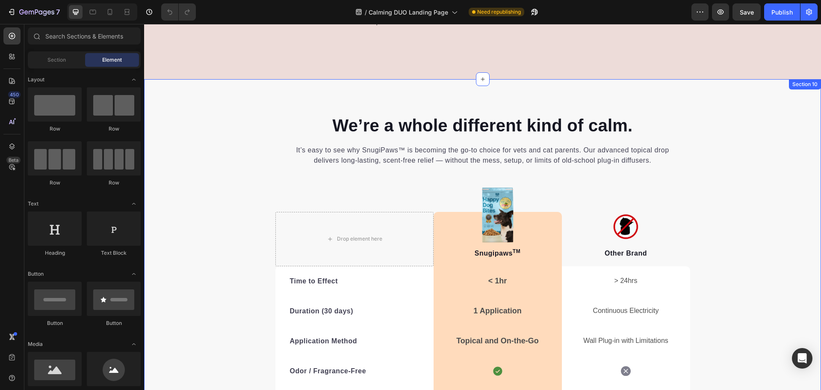
click at [726, 145] on div "We’re a whole different kind of calm. Heading It’s easy to see why SnugiPaws™ i…" at bounding box center [482, 336] width 677 height 446
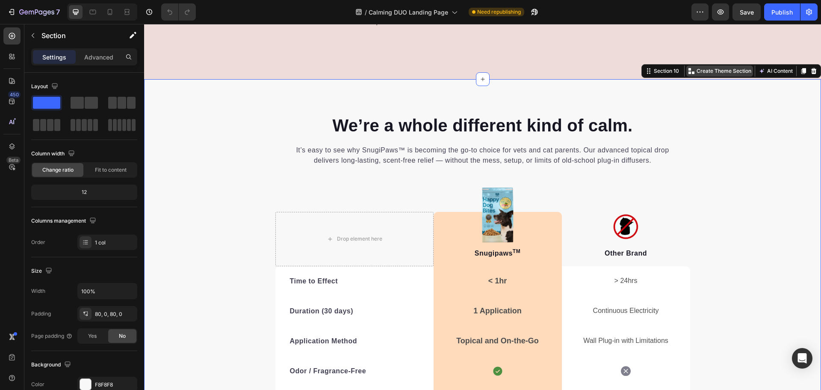
click at [697, 77] on div "Create Theme Section" at bounding box center [720, 70] width 67 height 11
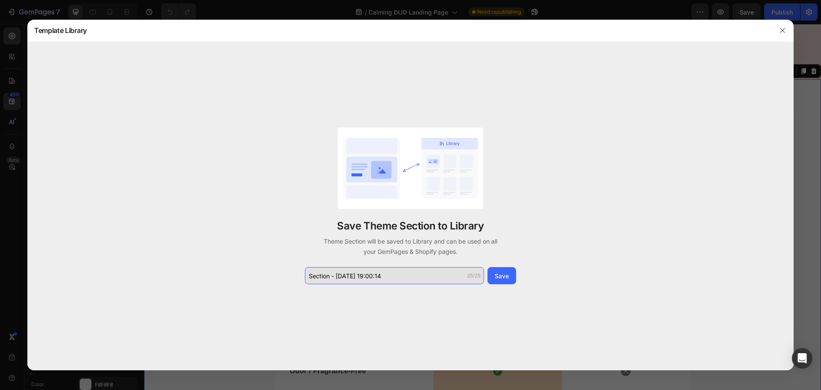
click at [320, 277] on input "Section - Aug 27 19:00:14" at bounding box center [394, 275] width 179 height 17
click at [330, 274] on input "Section - Aug 27 19:00:14" at bounding box center [394, 275] width 179 height 17
click at [329, 276] on input "Section - Aug 27 19:00:14" at bounding box center [394, 275] width 179 height 17
drag, startPoint x: 310, startPoint y: 273, endPoint x: 322, endPoint y: 272, distance: 12.4
click at [310, 273] on input "Section - Aug 27 19:00:14" at bounding box center [394, 275] width 179 height 17
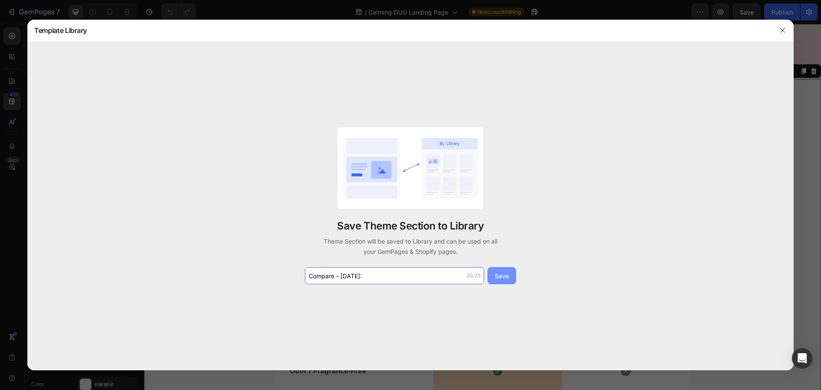
type input "Compare - [DATE]:"
click at [501, 272] on div "Save" at bounding box center [502, 275] width 14 height 9
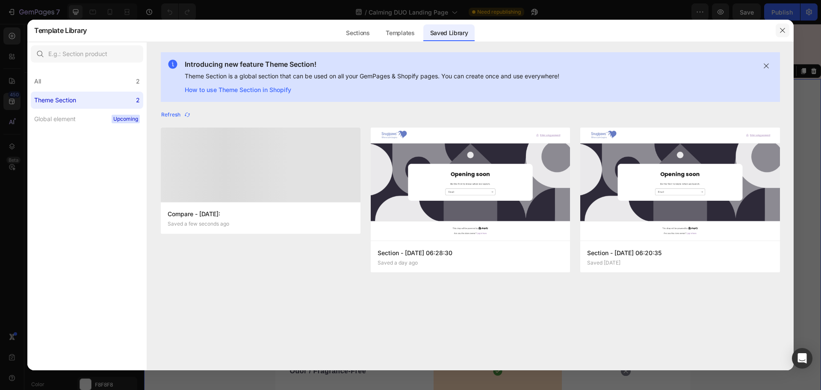
click at [785, 31] on icon "button" at bounding box center [782, 30] width 7 height 7
